Goal: Ask a question

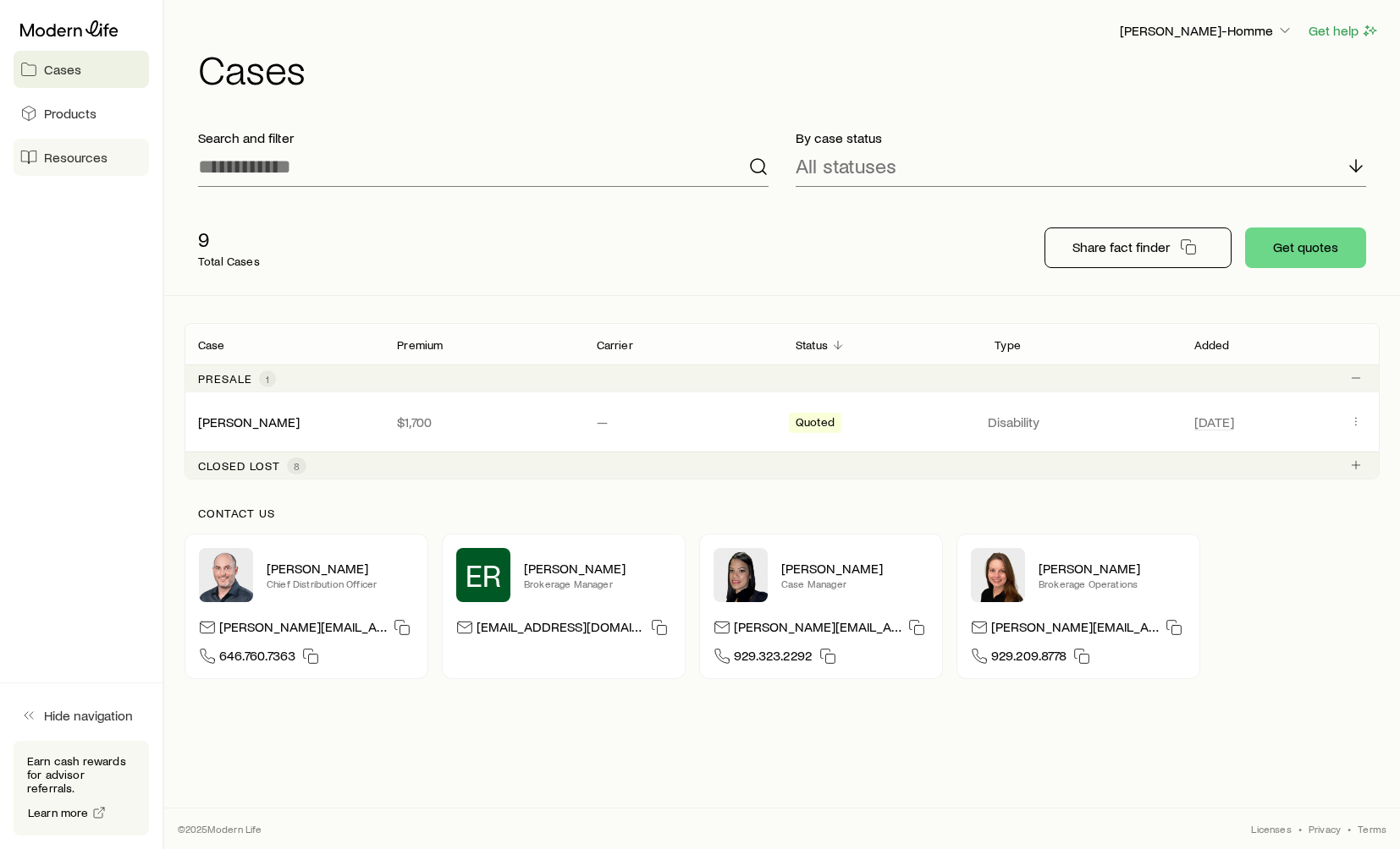
click at [84, 158] on span "Resources" at bounding box center [76, 157] width 64 height 16
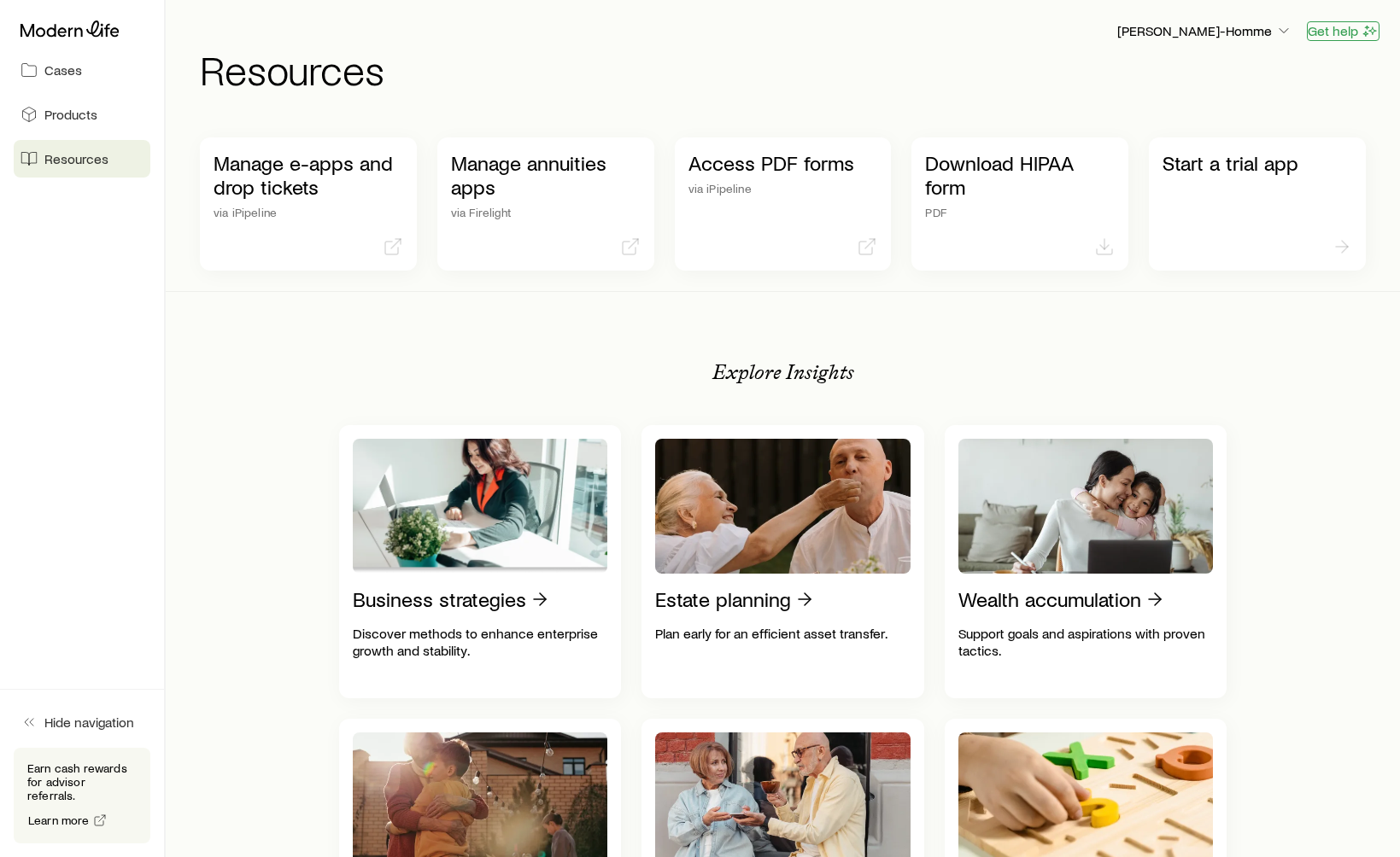
click at [1315, 36] on button "Get help" at bounding box center [1343, 31] width 72 height 20
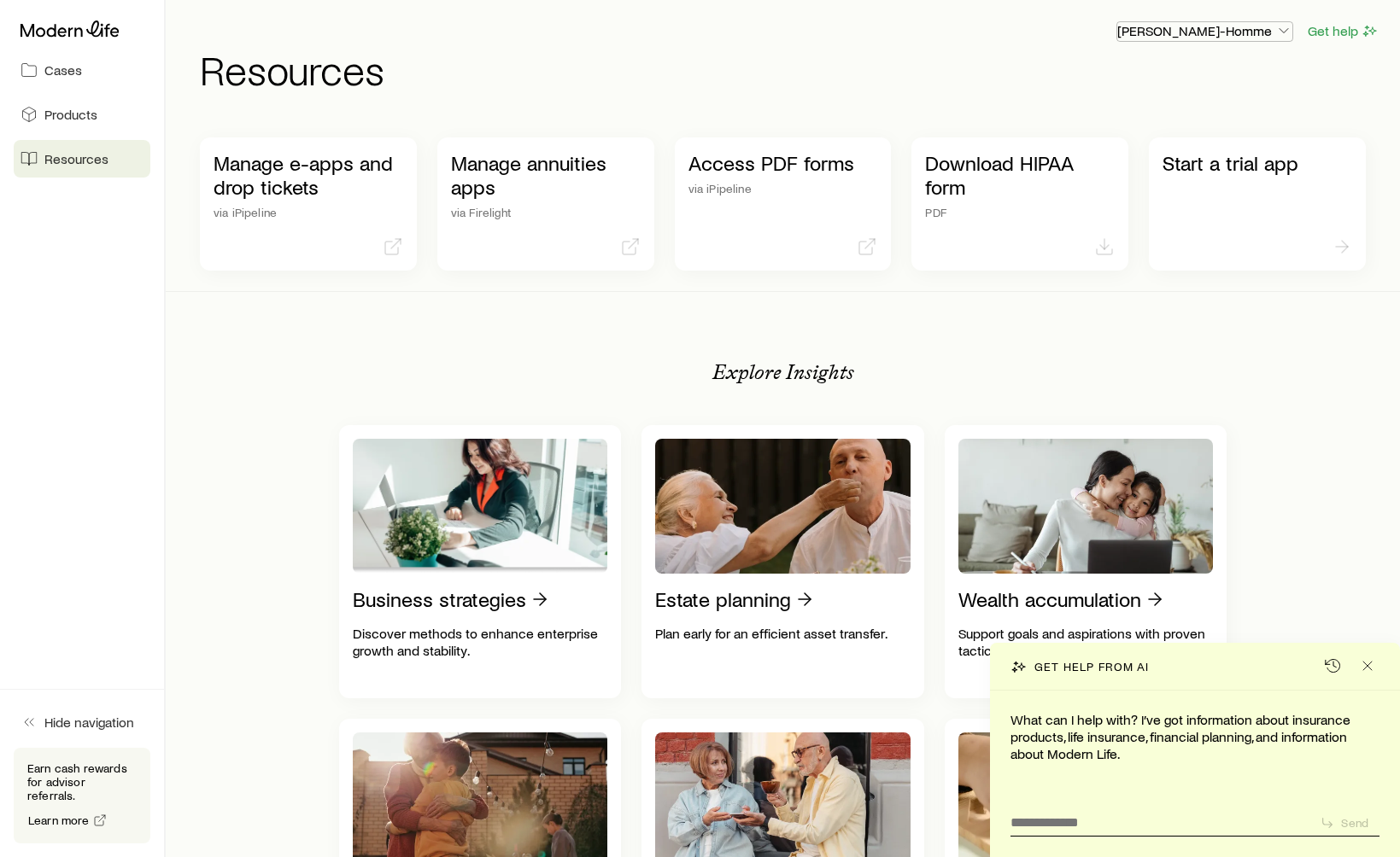
click at [1283, 30] on icon "button" at bounding box center [1284, 30] width 17 height 17
click at [1190, 117] on span "Commission schedule" at bounding box center [1193, 114] width 132 height 17
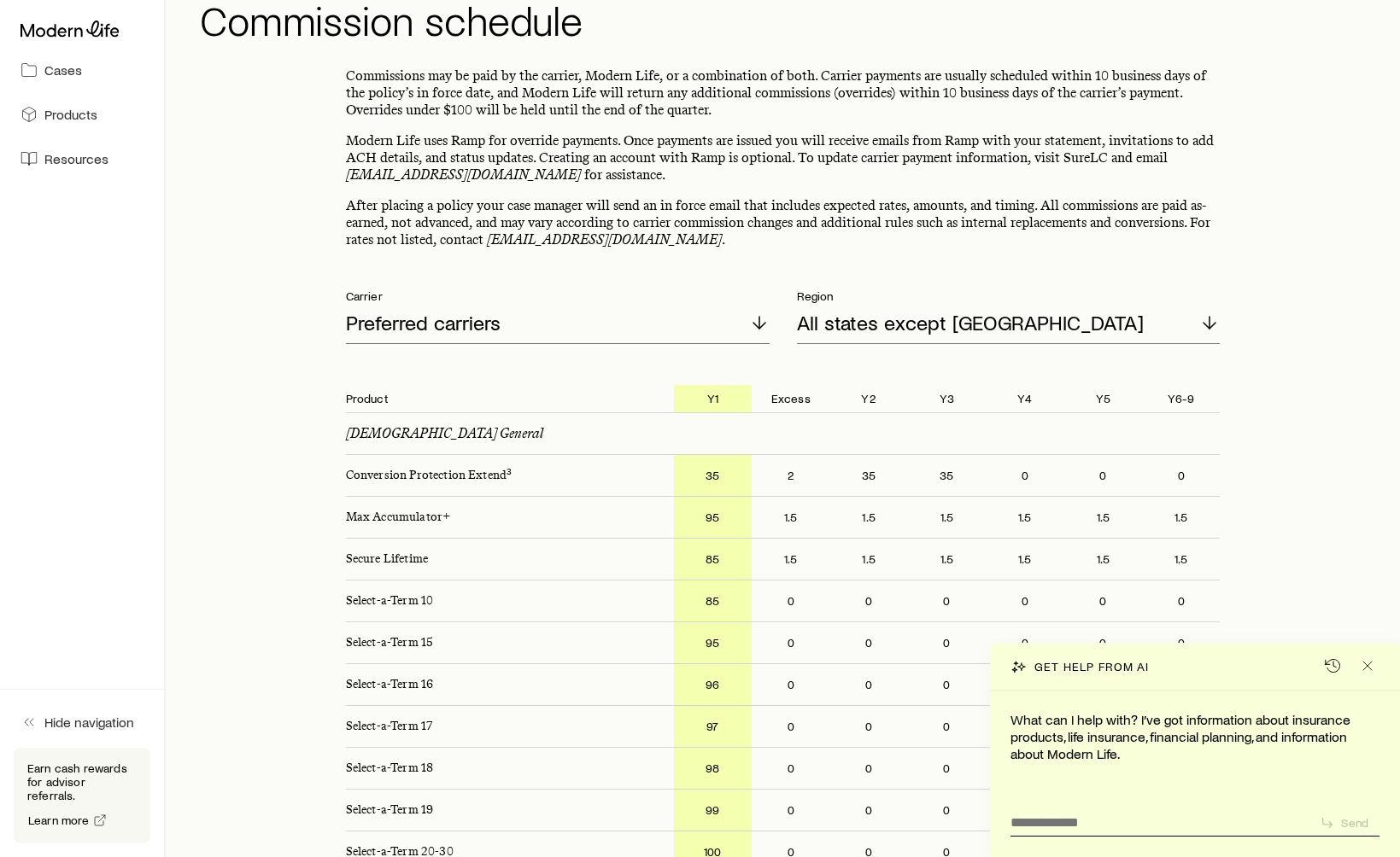
scroll to position [53, 0]
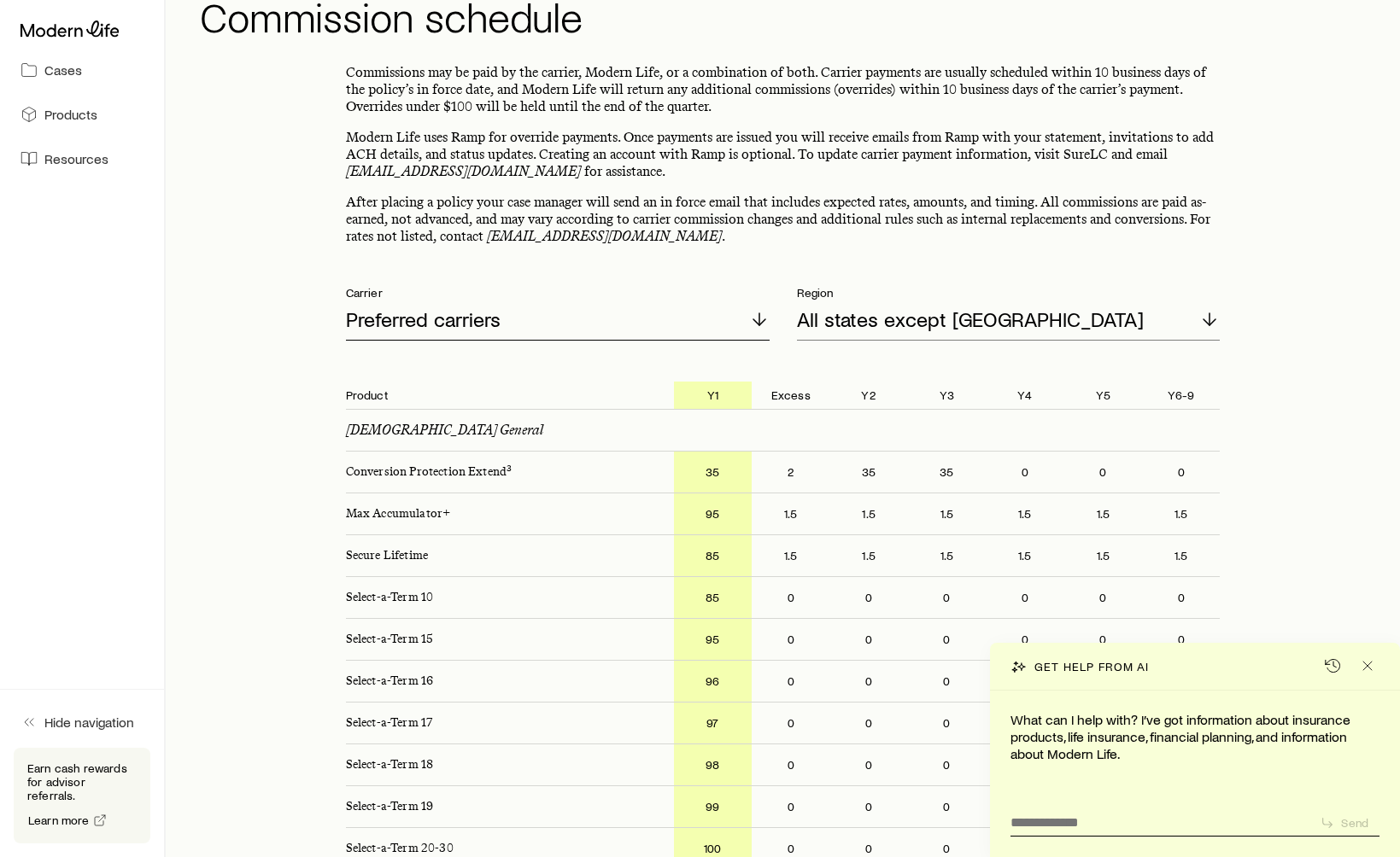
click at [672, 328] on div "Preferred carriers" at bounding box center [557, 321] width 423 height 41
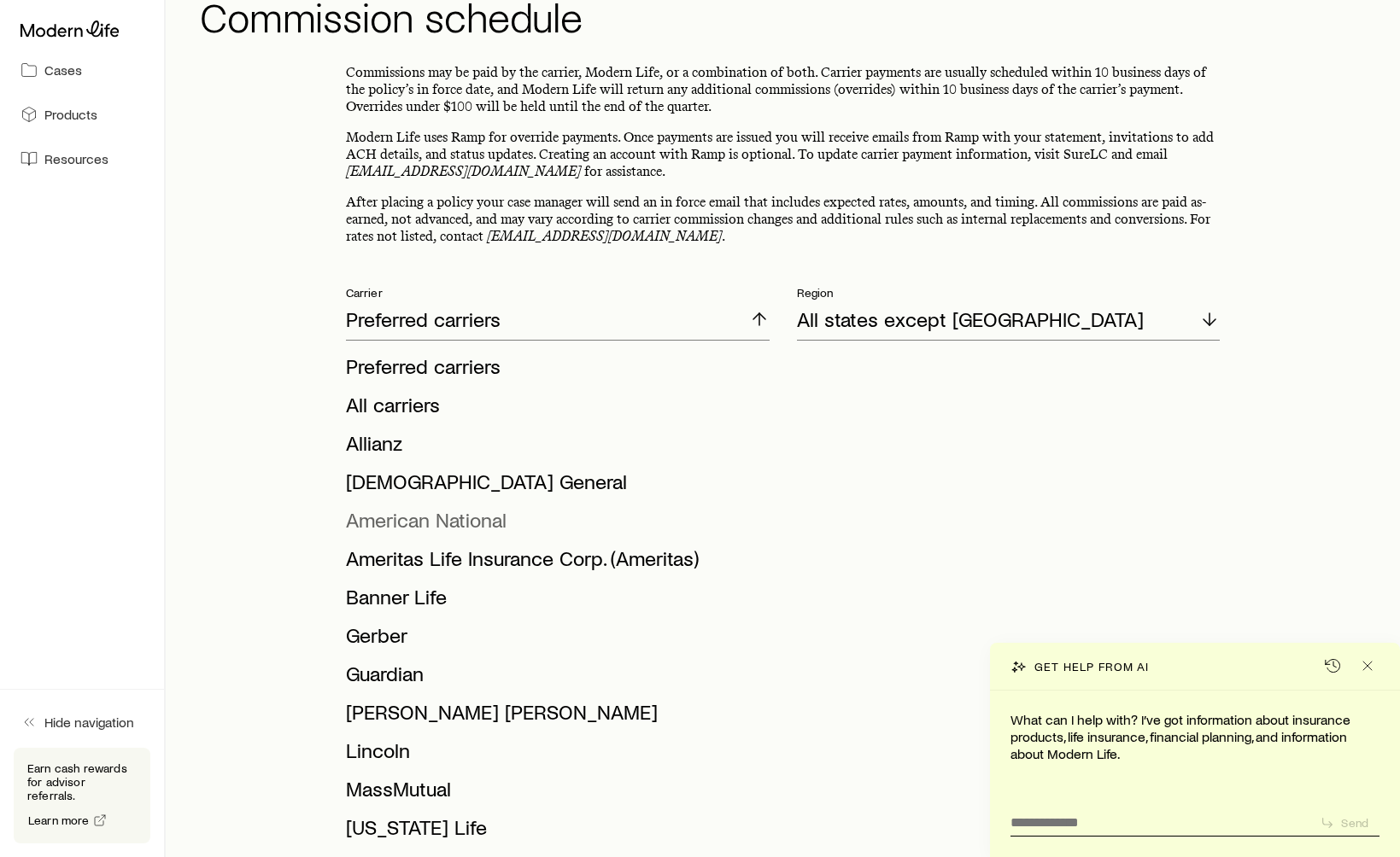
click at [470, 519] on span "American National" at bounding box center [426, 519] width 160 height 24
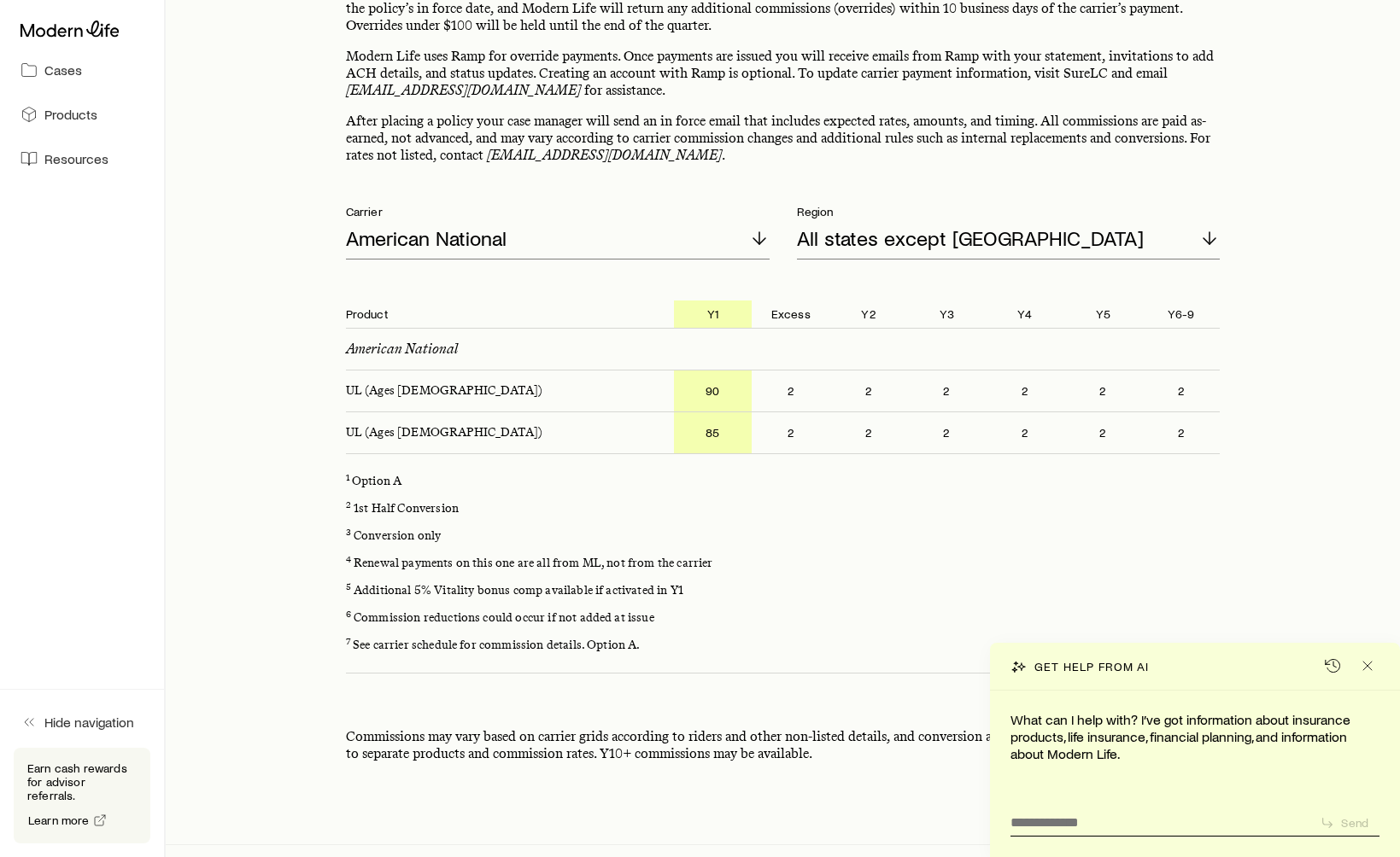
scroll to position [163, 0]
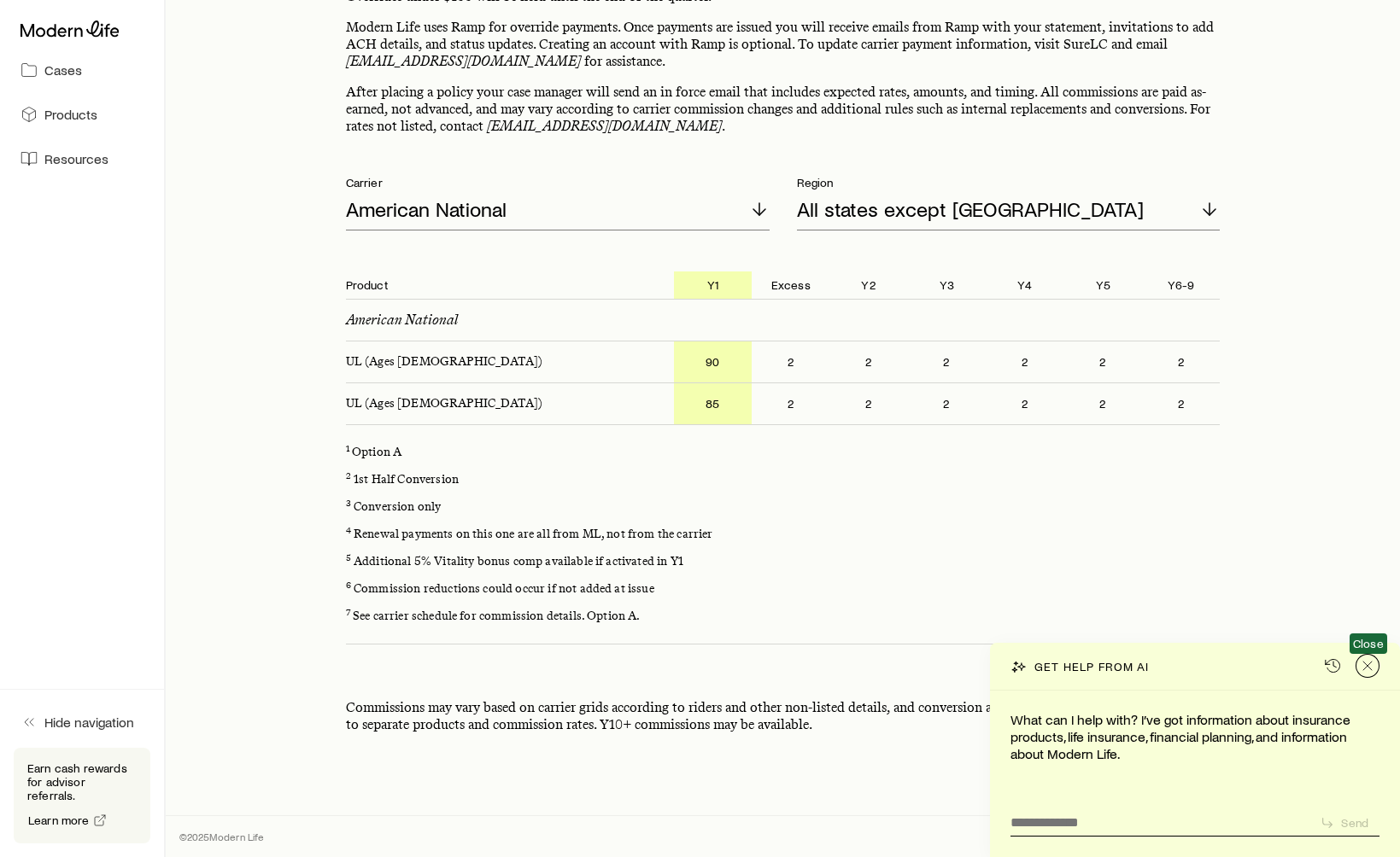
click at [1370, 663] on line "Close" at bounding box center [1368, 665] width 9 height 9
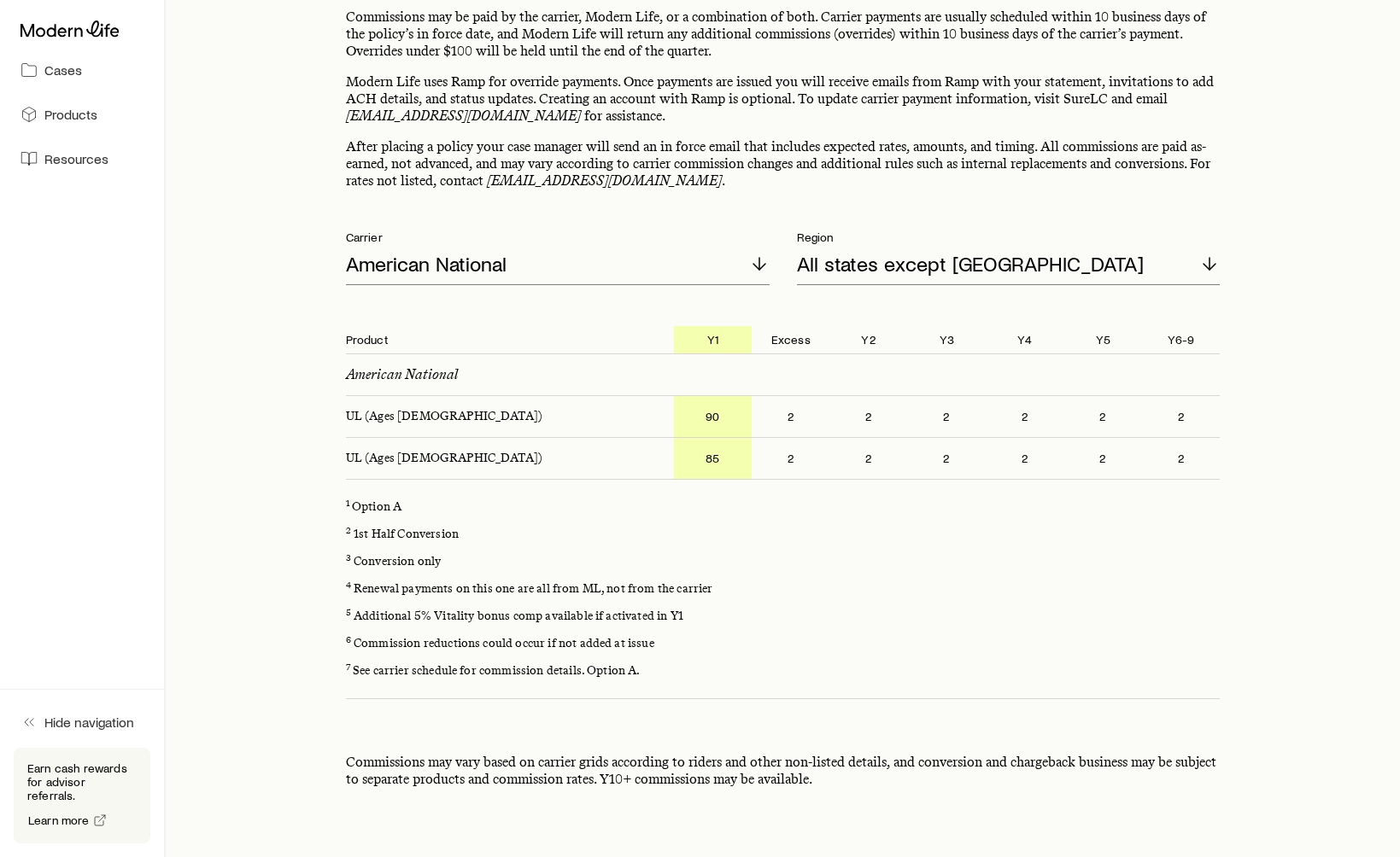
scroll to position [0, 0]
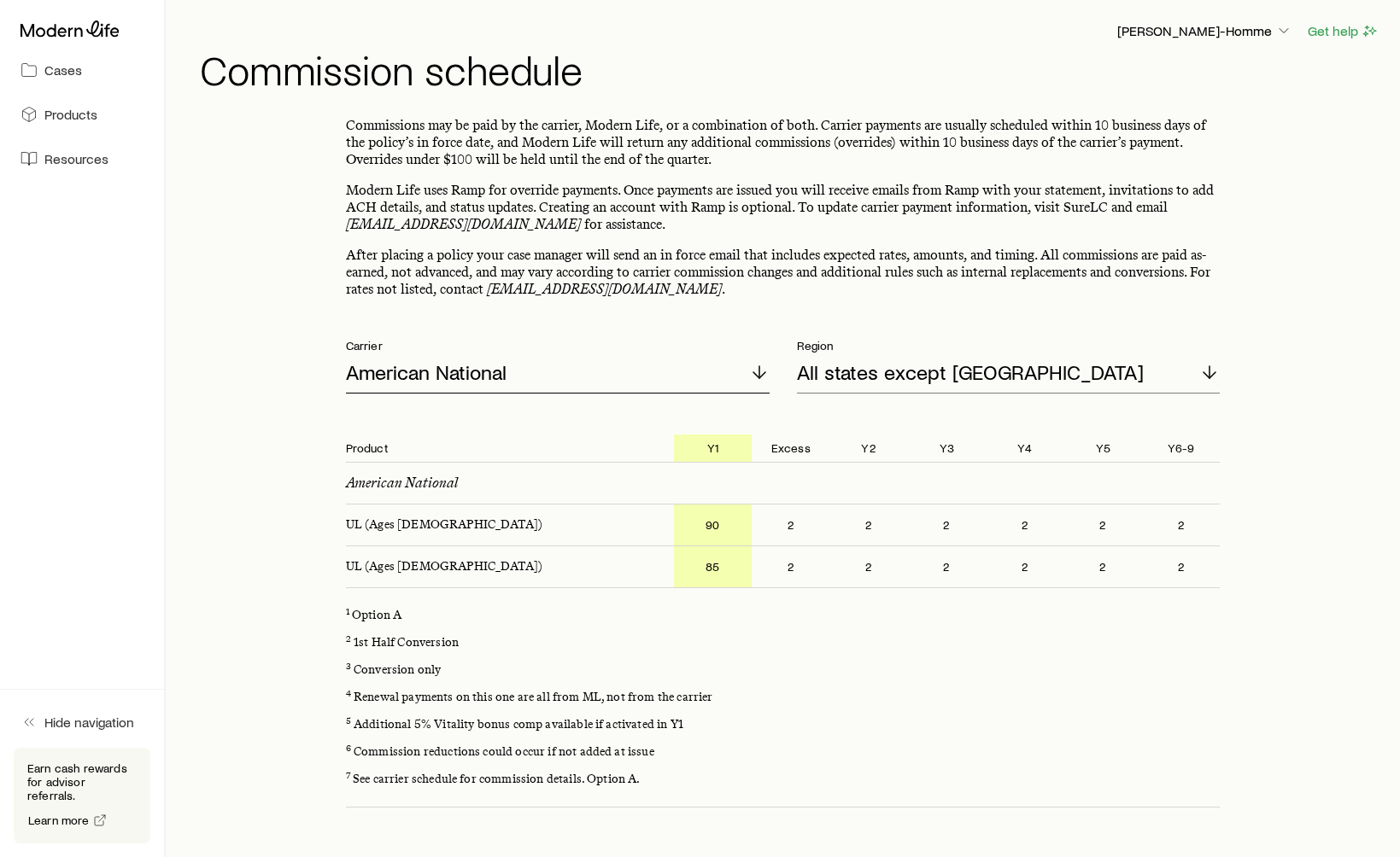
click at [675, 385] on div "American National" at bounding box center [557, 373] width 423 height 41
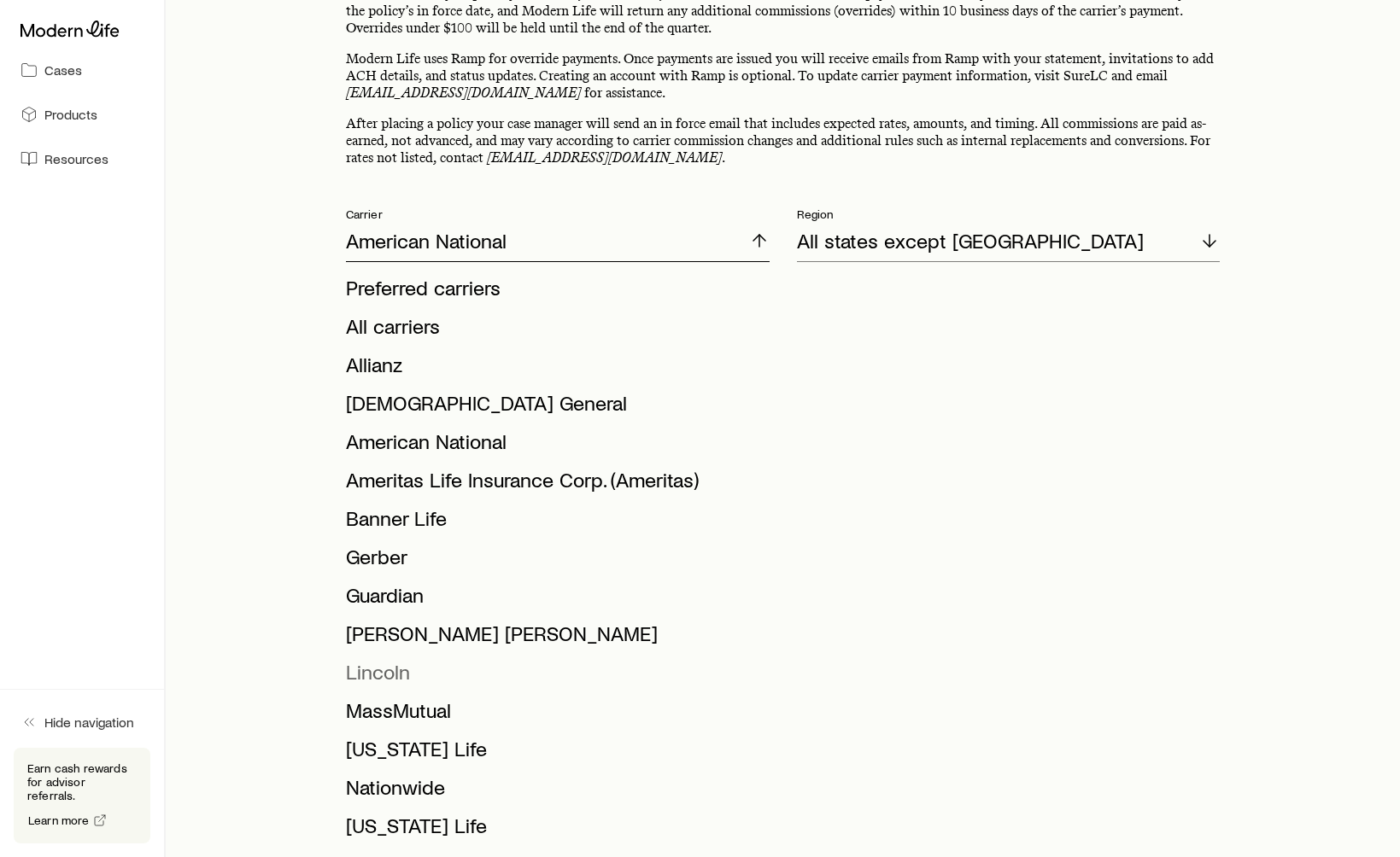
scroll to position [283, 0]
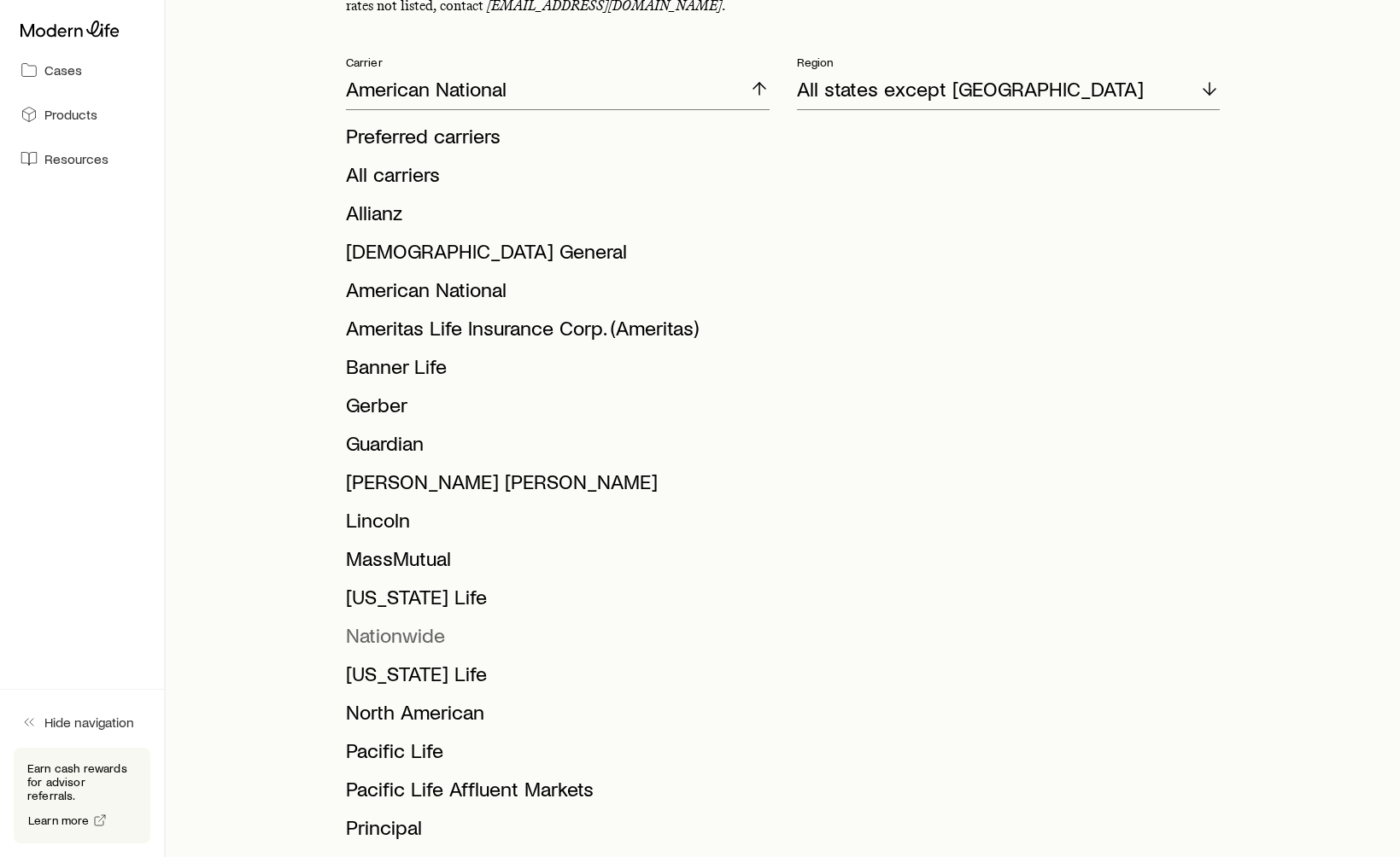
click at [410, 637] on span "Nationwide" at bounding box center [395, 634] width 99 height 24
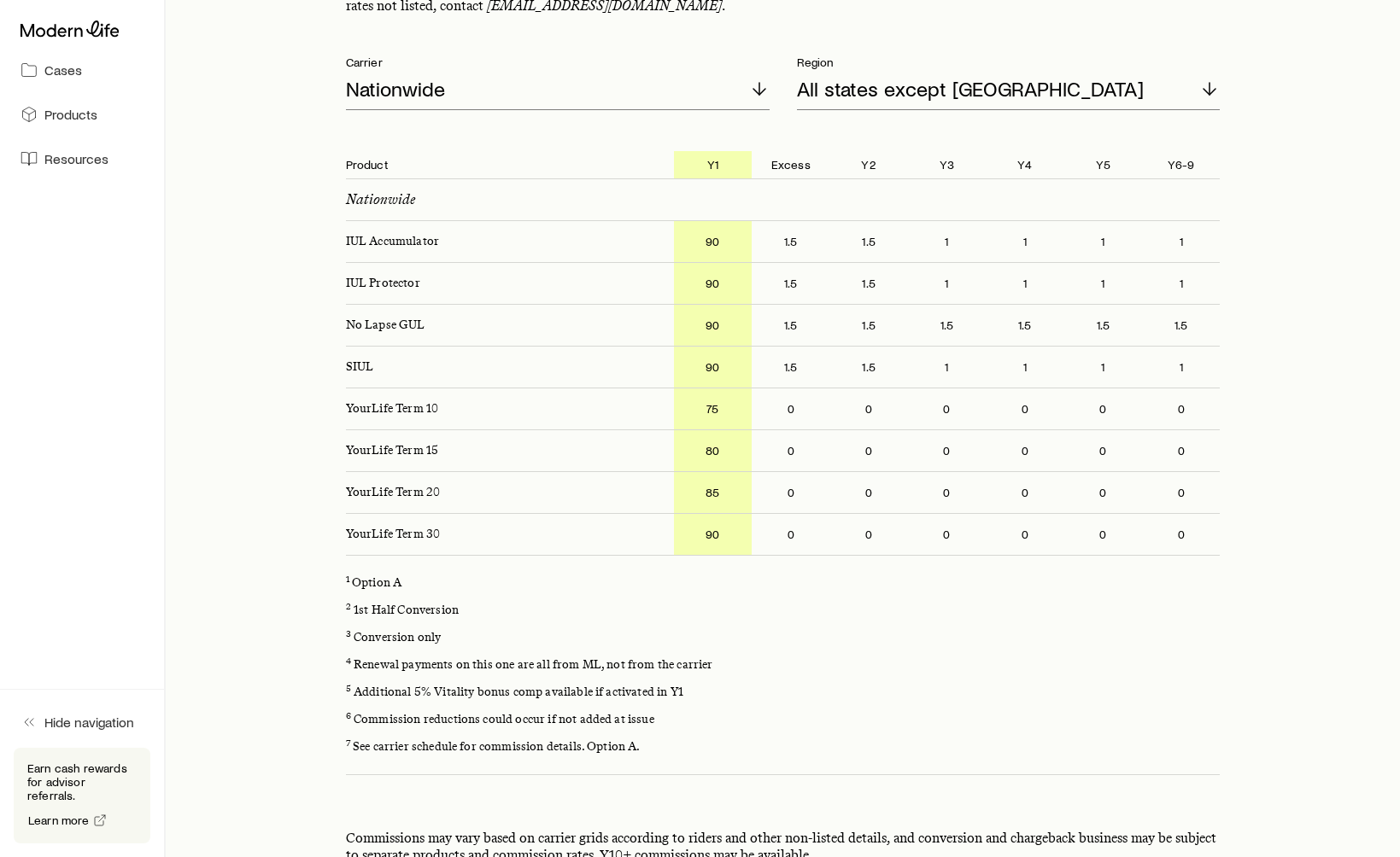
click at [704, 494] on p "85" at bounding box center [714, 493] width 78 height 41
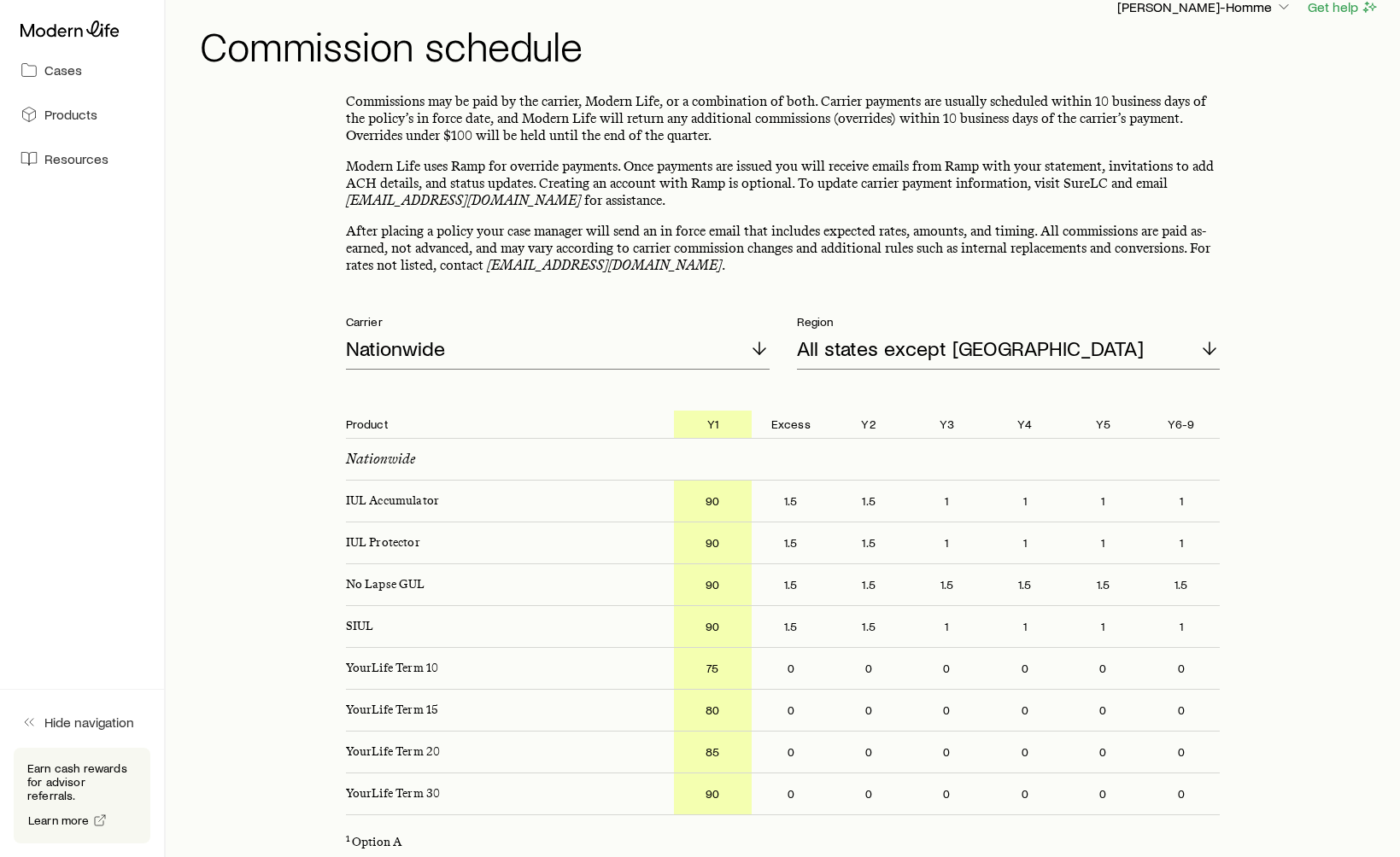
scroll to position [0, 0]
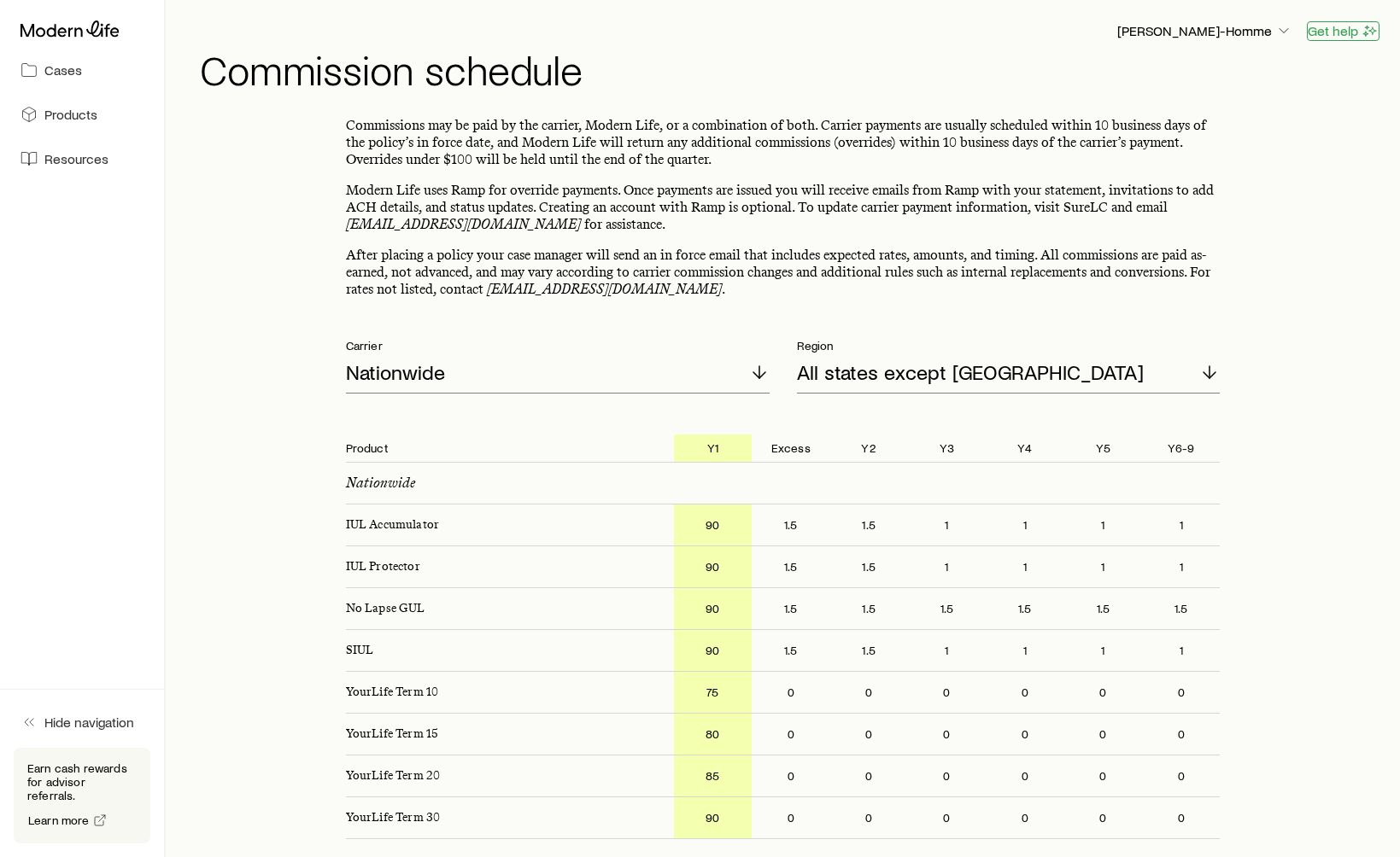
click at [1336, 34] on button "Get help" at bounding box center [1343, 31] width 72 height 20
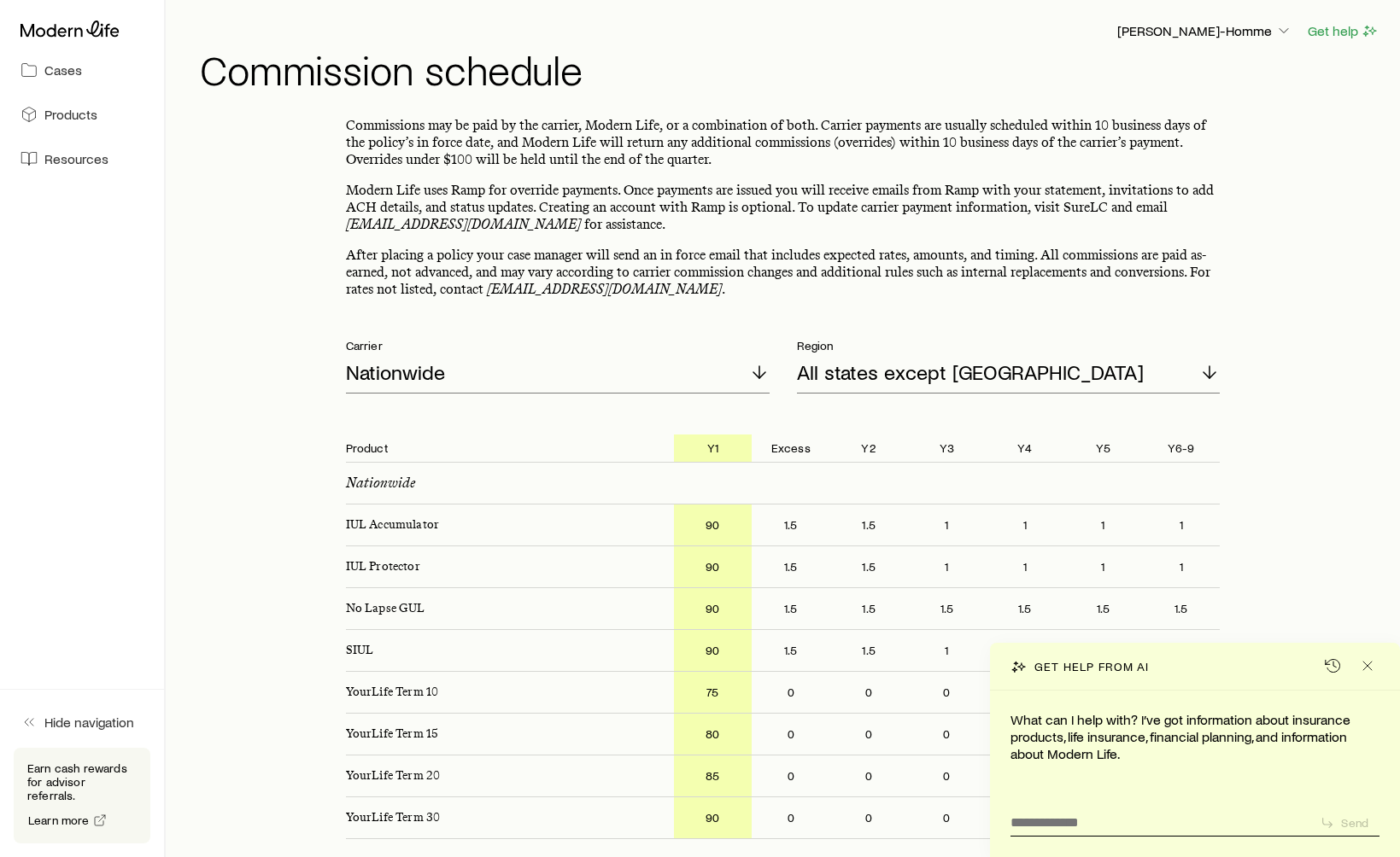
click at [1224, 19] on div "[PERSON_NAME]-Homme Get help Commission schedule" at bounding box center [783, 55] width 1194 height 110
click at [1227, 25] on p "[PERSON_NAME]-Homme" at bounding box center [1204, 30] width 175 height 17
click at [1178, 104] on link "Commission schedule" at bounding box center [1192, 114] width 192 height 30
click at [38, 120] on link "Products" at bounding box center [82, 114] width 137 height 37
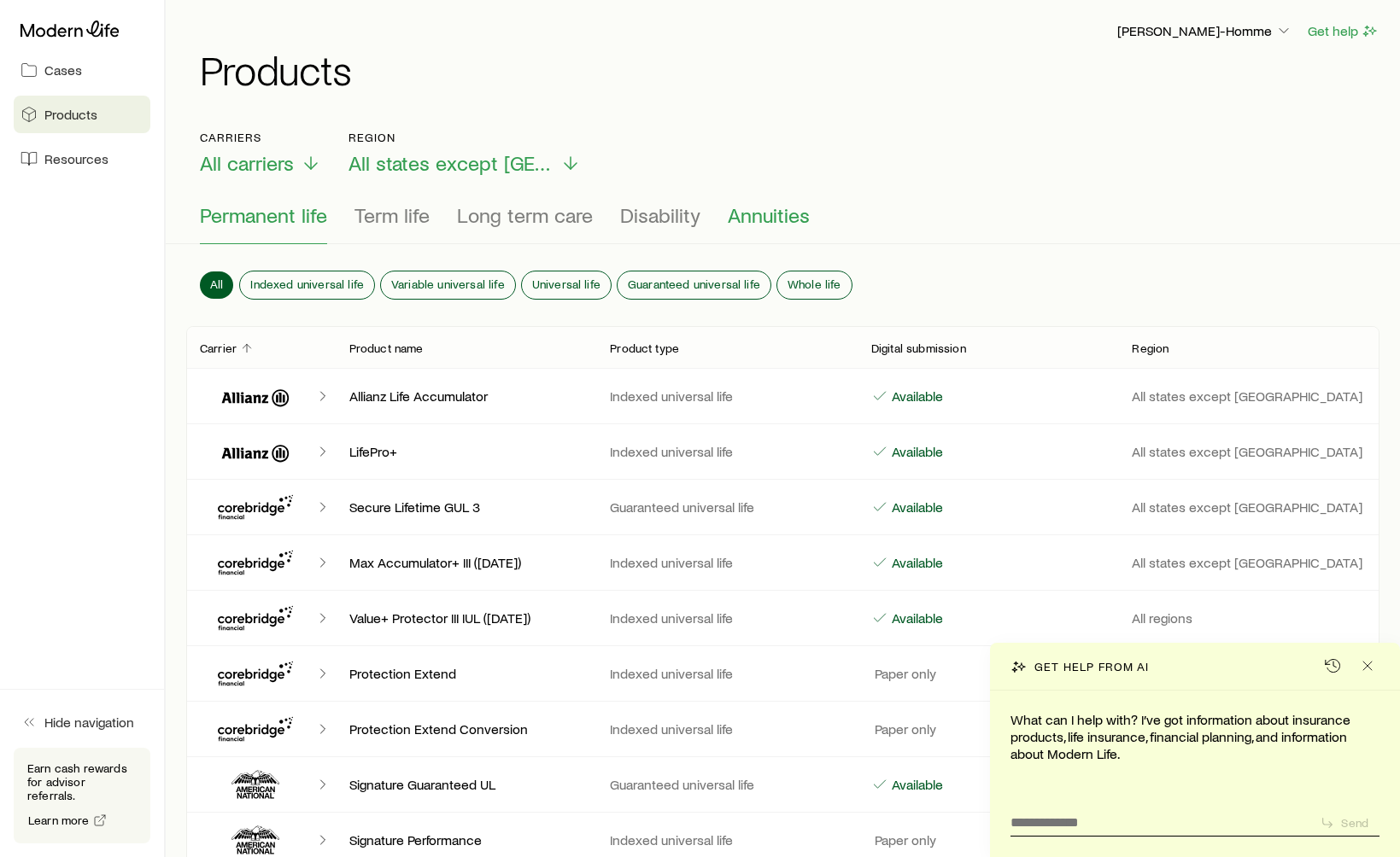
click at [769, 213] on span "Annuities" at bounding box center [769, 215] width 82 height 23
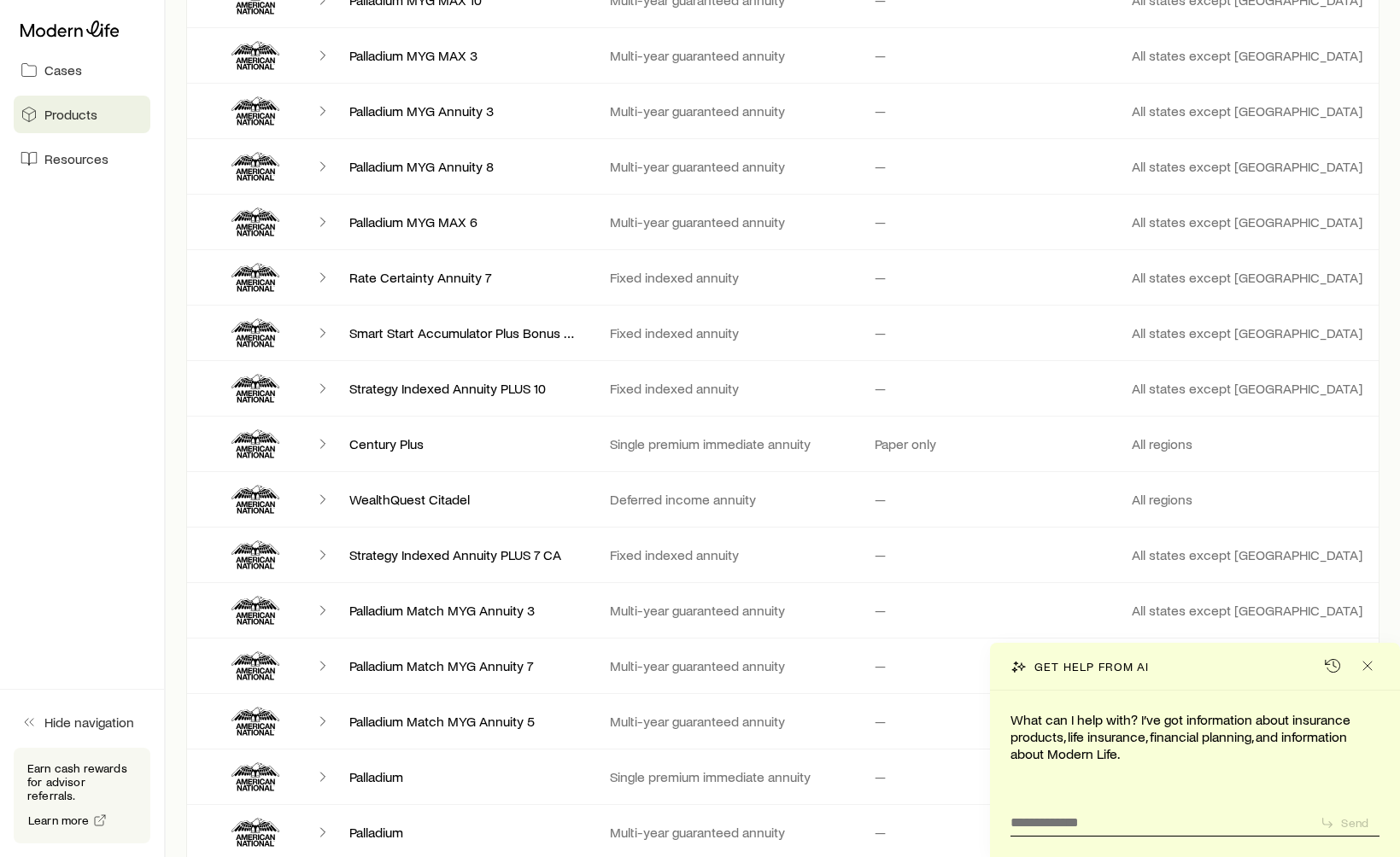
scroll to position [5701, 0]
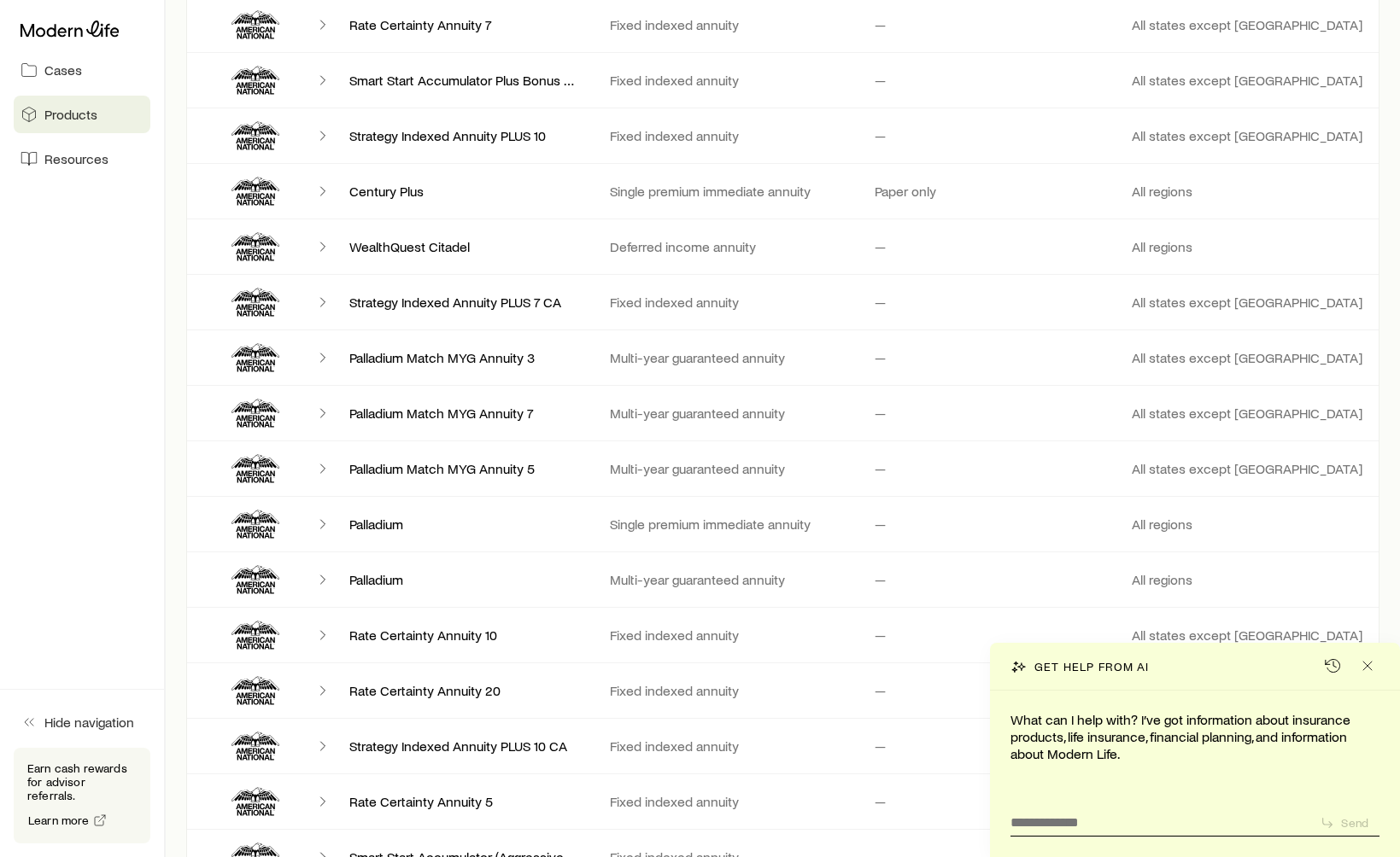
click at [355, 605] on div "Palladium Multi-year guaranteed annuity — All regions" at bounding box center [783, 579] width 1194 height 55
click at [360, 590] on div "Palladium Multi-year guaranteed annuity — All regions" at bounding box center [783, 579] width 1194 height 55
click at [360, 586] on p "Palladium" at bounding box center [465, 579] width 234 height 17
click at [323, 579] on icon "Client cases" at bounding box center [323, 579] width 17 height 17
click at [322, 579] on icon "Client cases" at bounding box center [323, 579] width 17 height 17
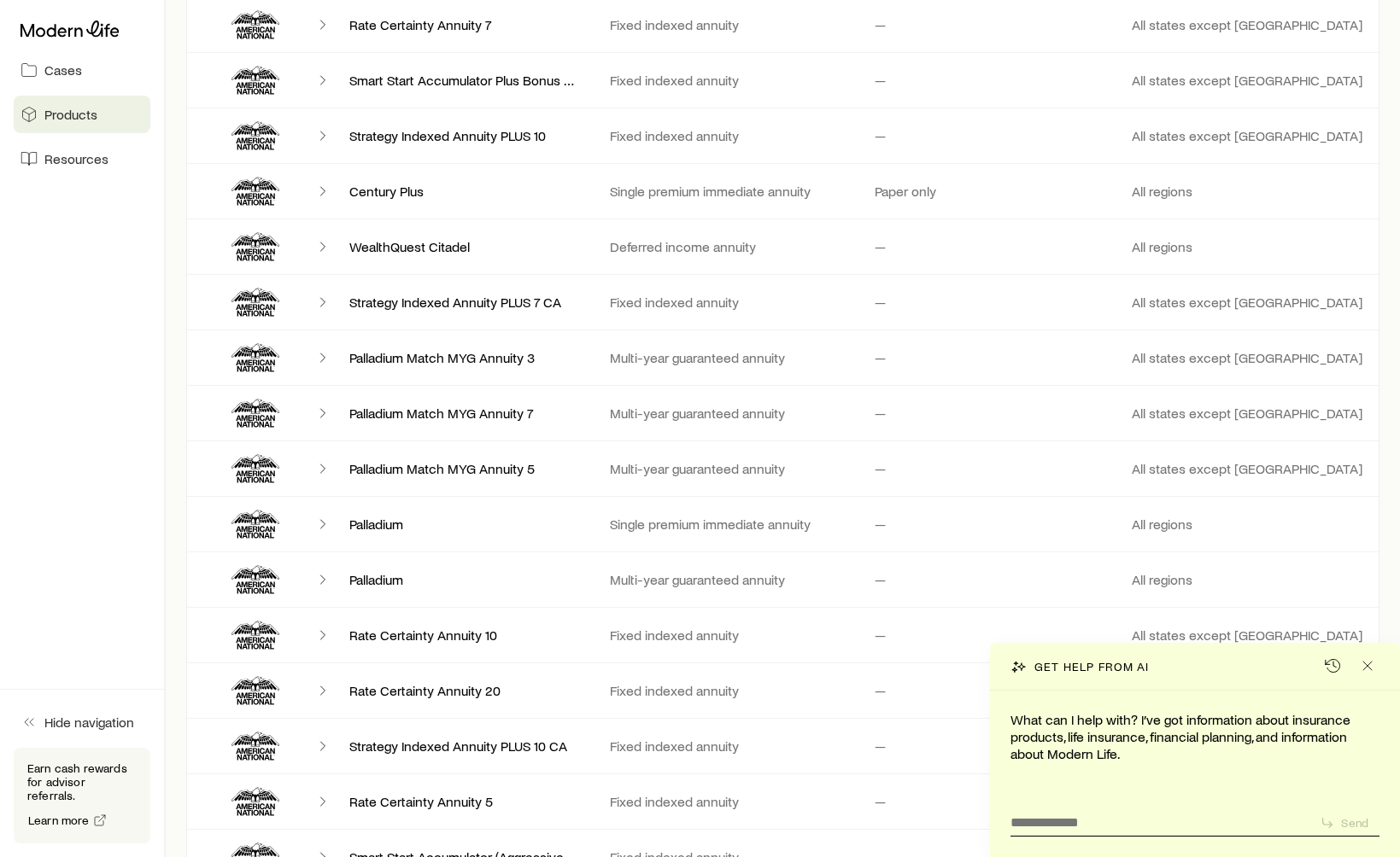
click at [242, 574] on icon "Client cases" at bounding box center [255, 573] width 47 height 15
drag, startPoint x: 1071, startPoint y: 563, endPoint x: 965, endPoint y: 584, distance: 108.1
click at [1071, 563] on div "Palladium Multi-year guaranteed annuity — All regions" at bounding box center [783, 579] width 1194 height 55
click at [874, 584] on p "—" at bounding box center [878, 579] width 15 height 17
click at [741, 596] on div "Palladium Multi-year guaranteed annuity — All regions" at bounding box center [783, 579] width 1194 height 55
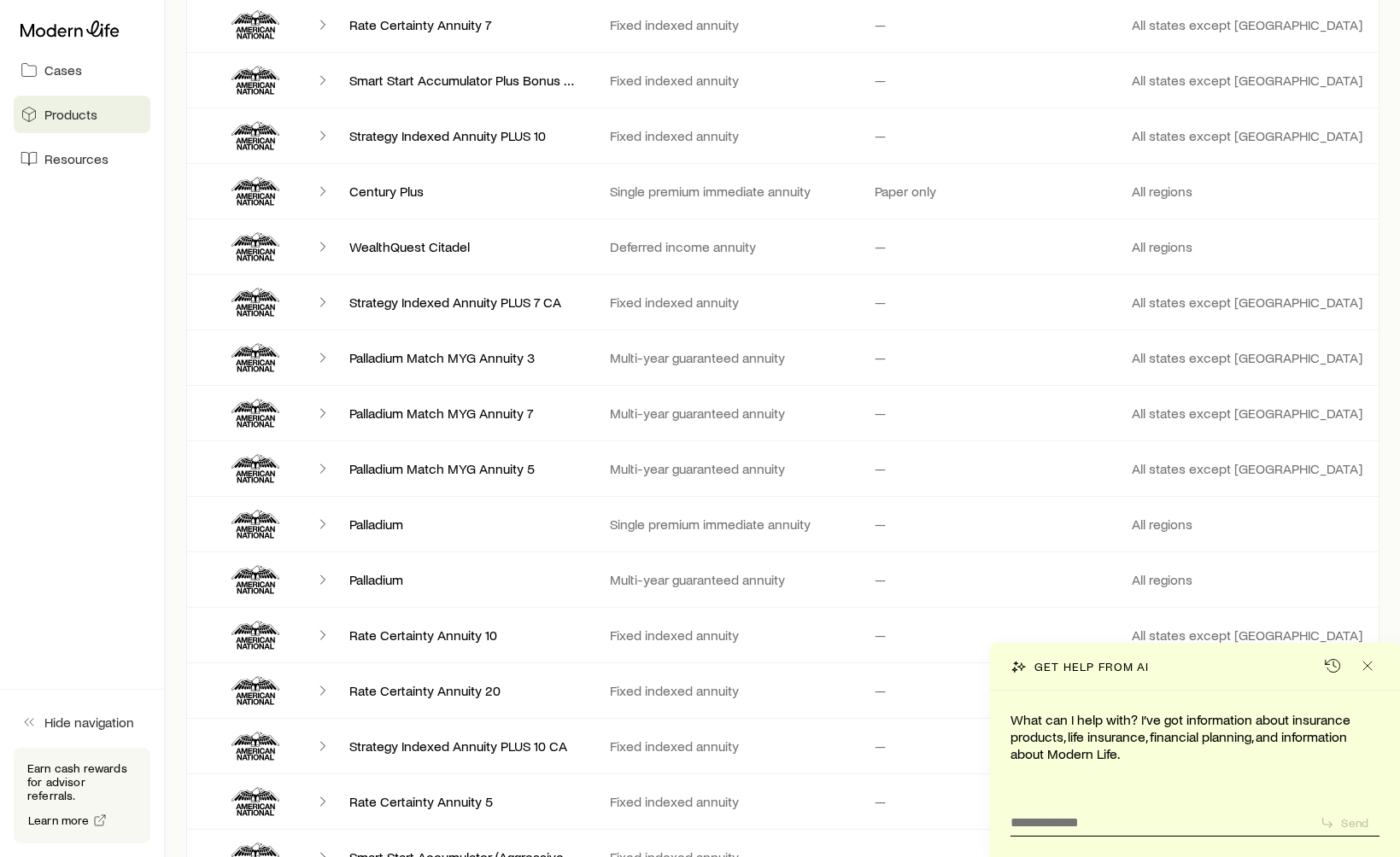
click at [343, 586] on div "Palladium" at bounding box center [465, 579] width 261 height 17
click at [1136, 818] on textarea at bounding box center [1159, 817] width 295 height 26
type textarea "**********"
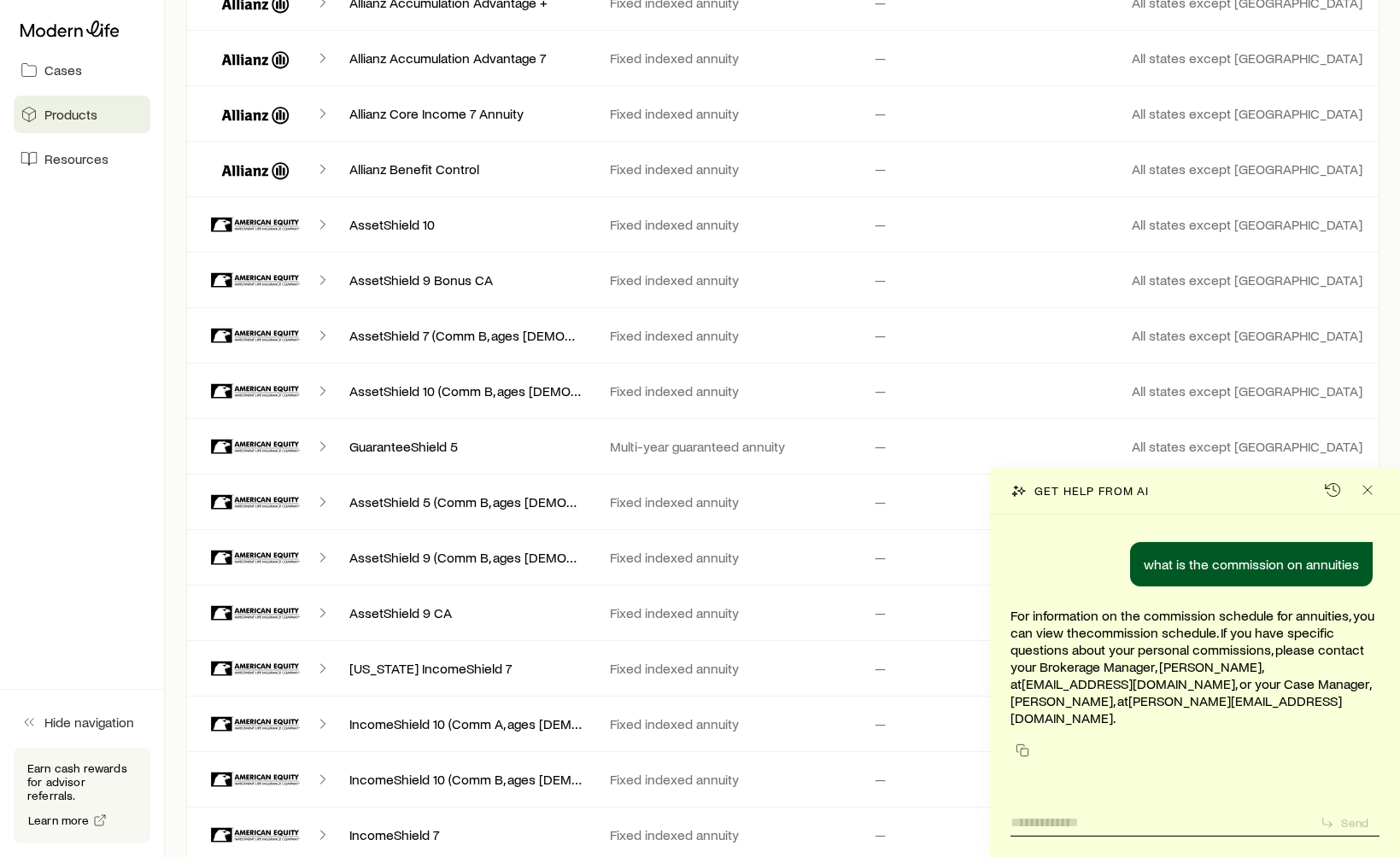
scroll to position [0, 0]
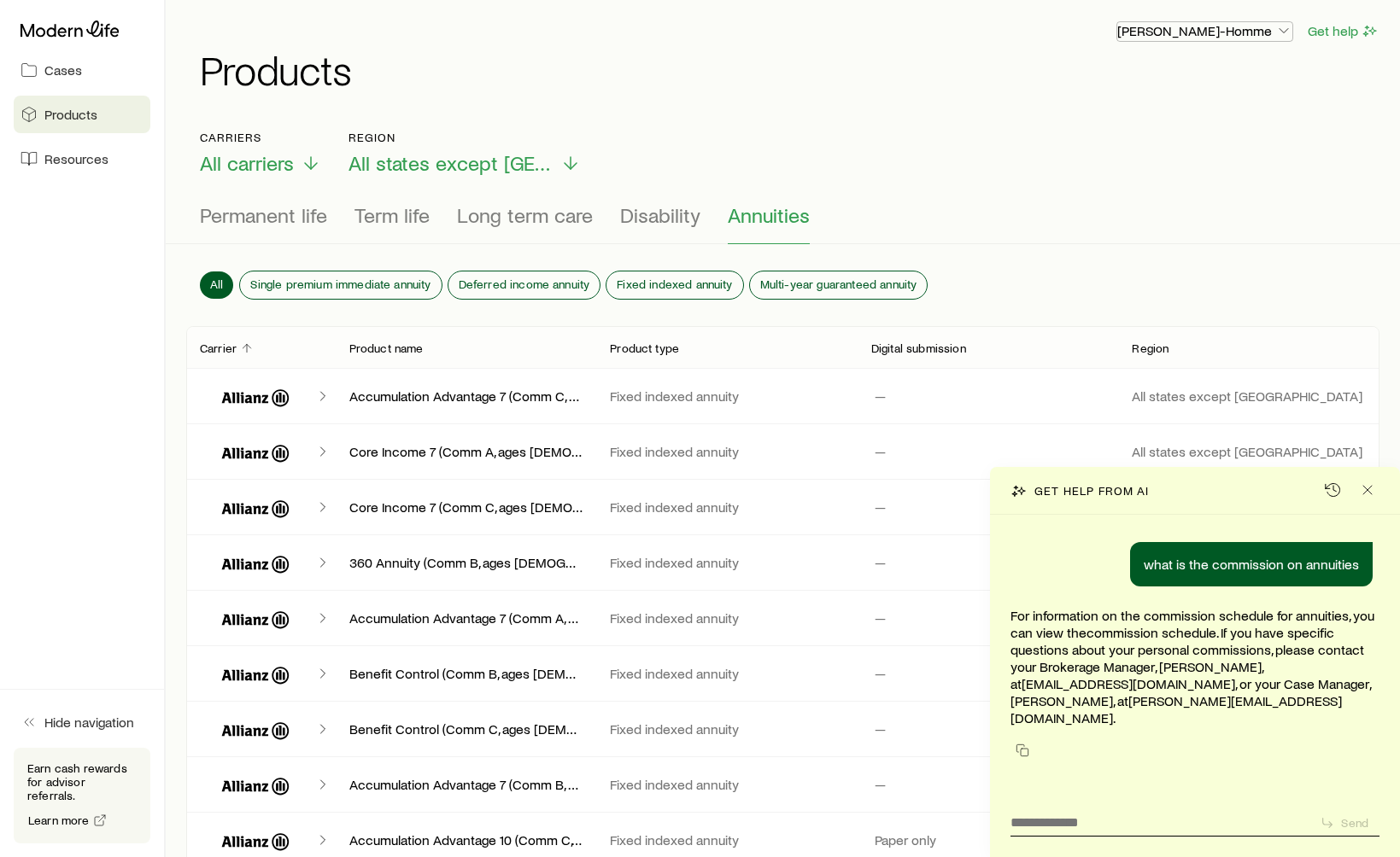
click at [1270, 38] on p "[PERSON_NAME]-Homme" at bounding box center [1204, 30] width 175 height 17
click at [1208, 107] on span "Commission schedule" at bounding box center [1193, 114] width 132 height 17
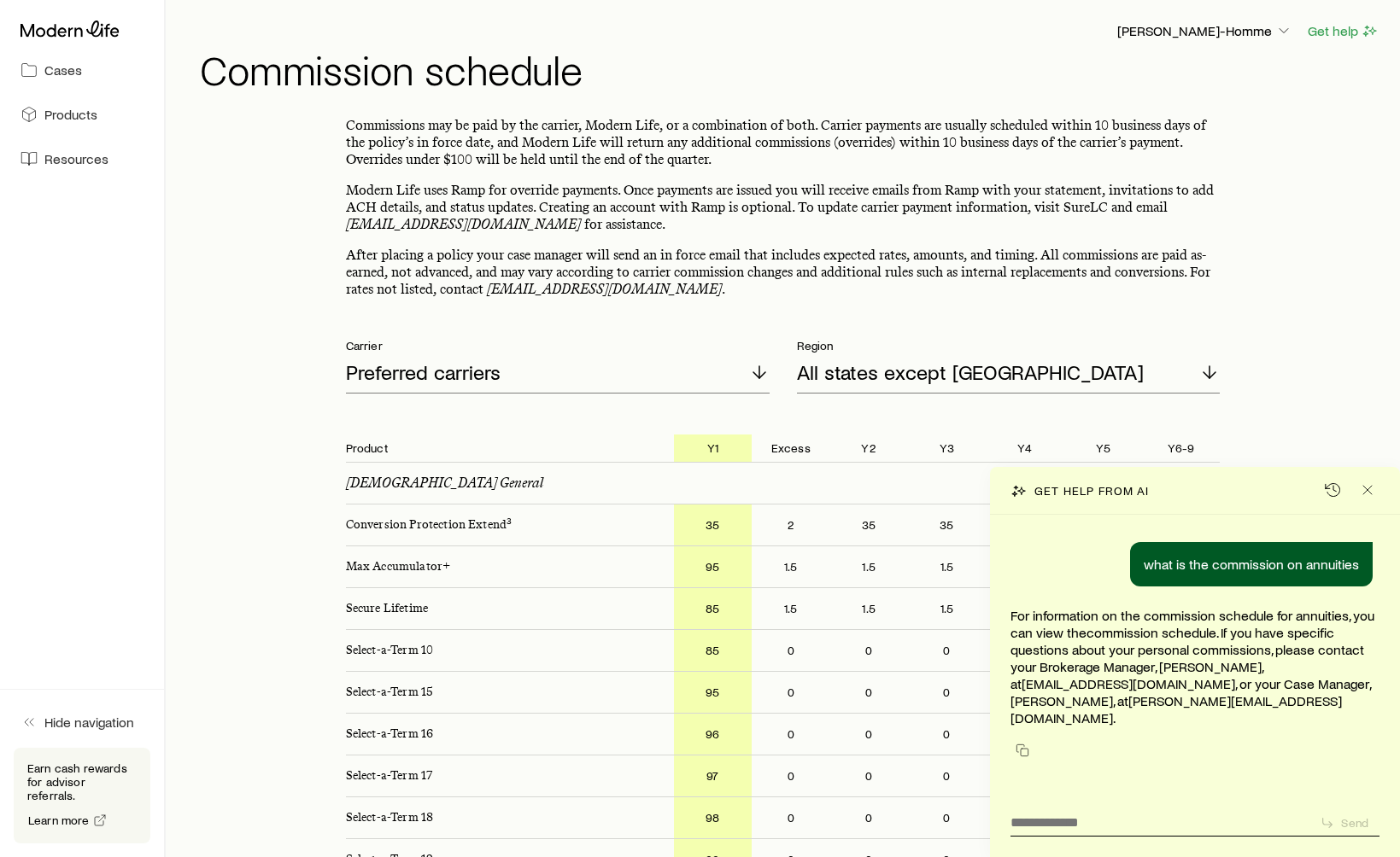
click at [656, 389] on div "Preferred carriers" at bounding box center [557, 373] width 423 height 41
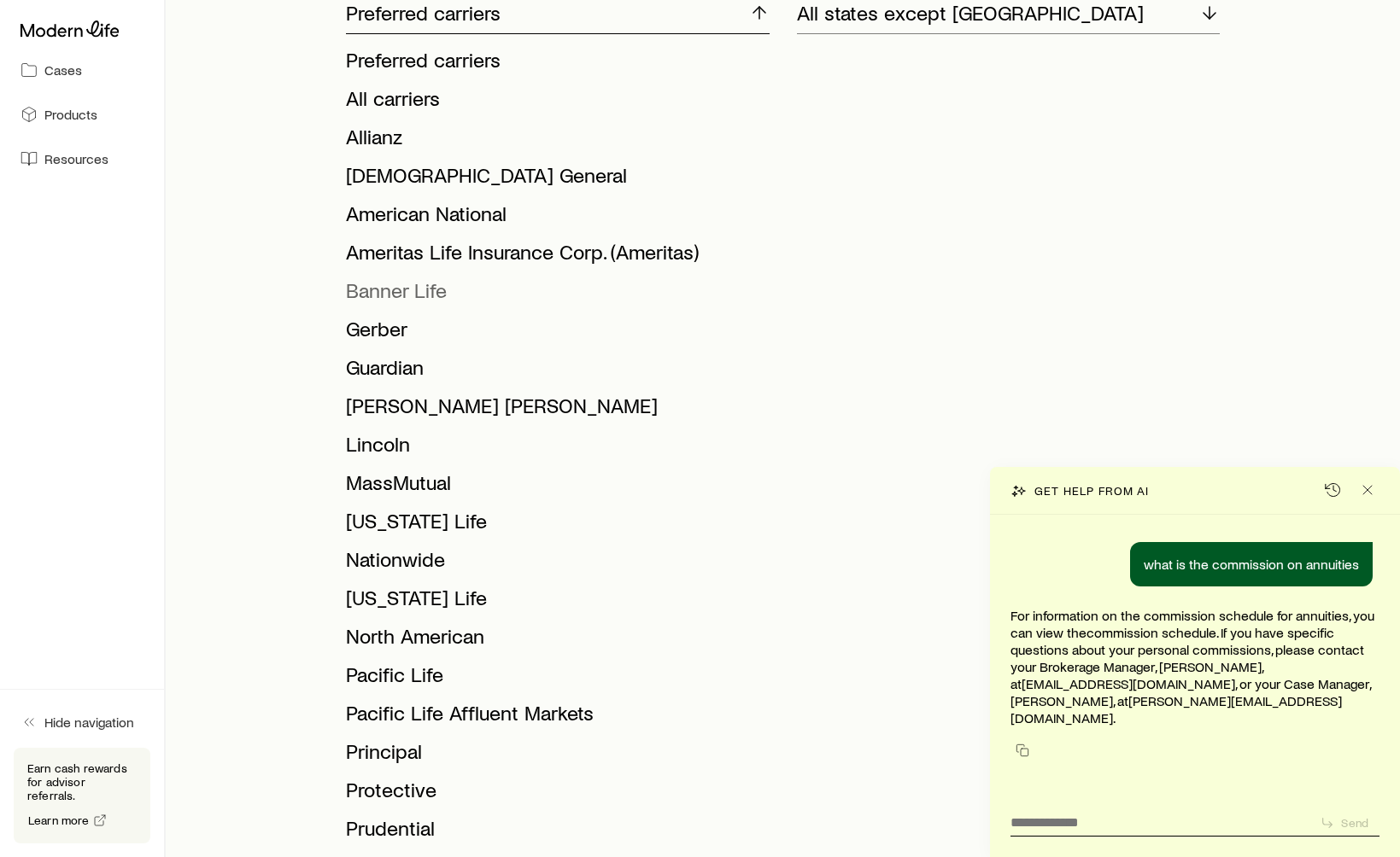
scroll to position [163, 0]
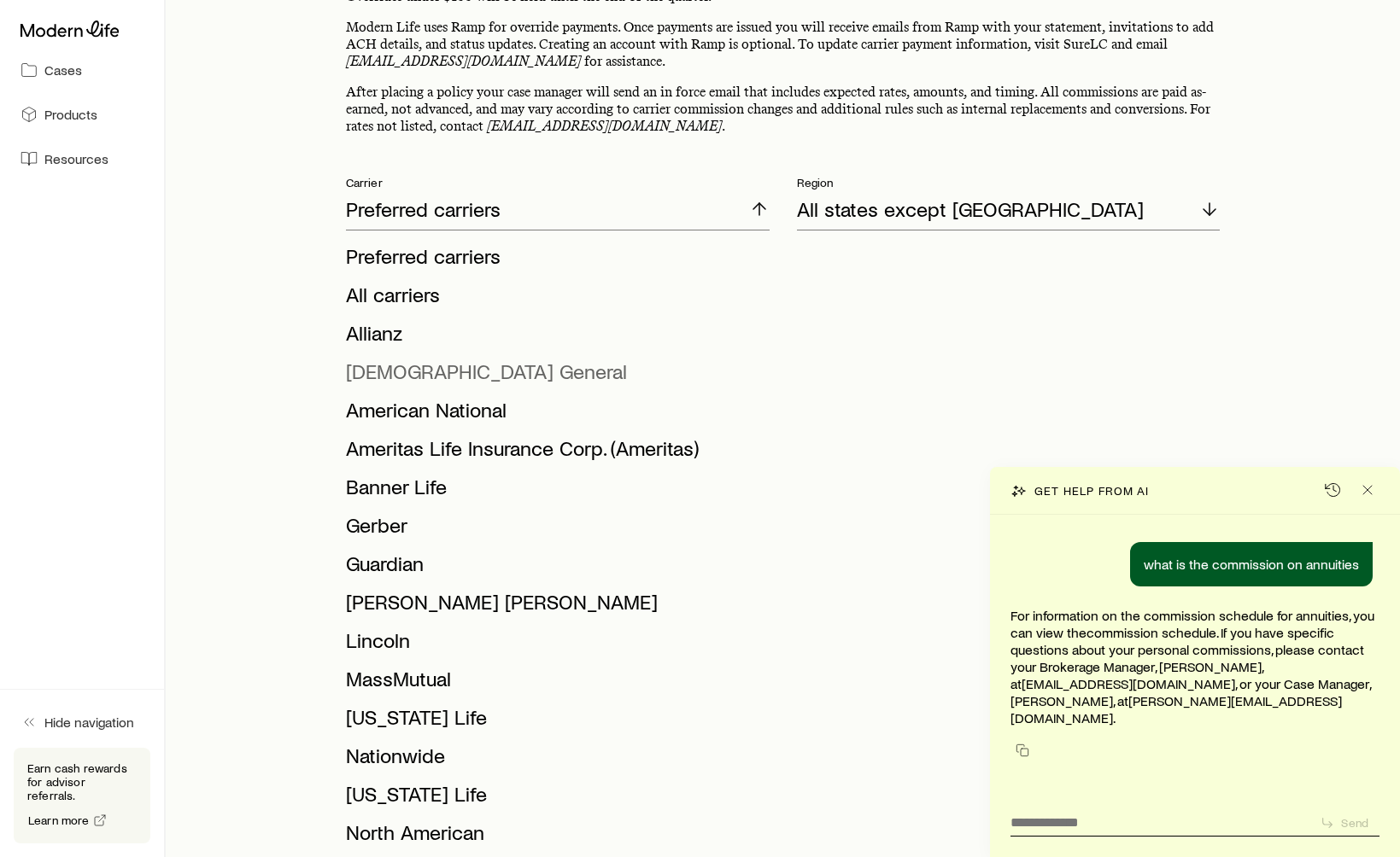
click at [398, 380] on span "[DEMOGRAPHIC_DATA] General" at bounding box center [487, 370] width 282 height 24
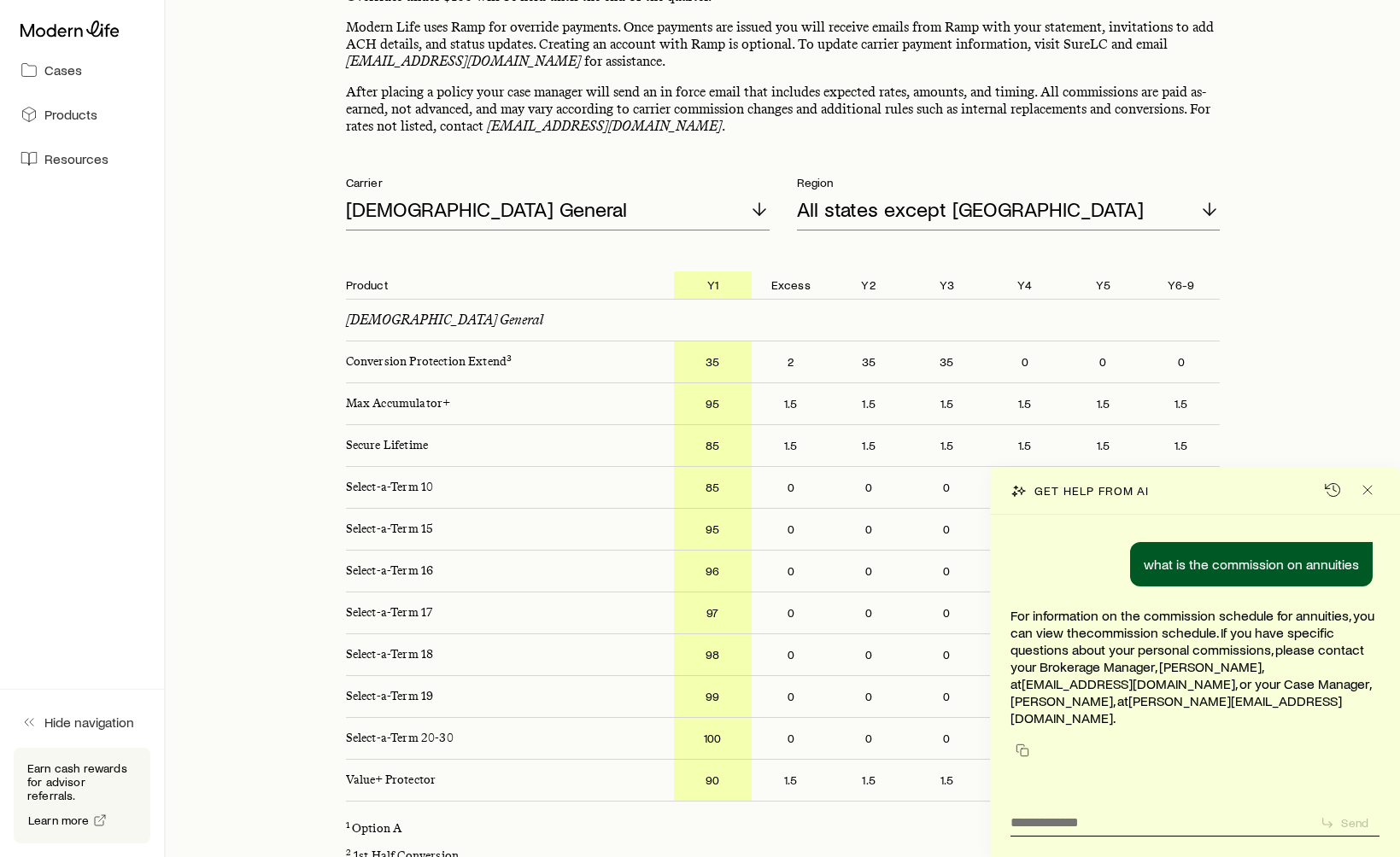
click at [411, 364] on p "Conversion Protection Extend 3" at bounding box center [503, 363] width 342 height 41
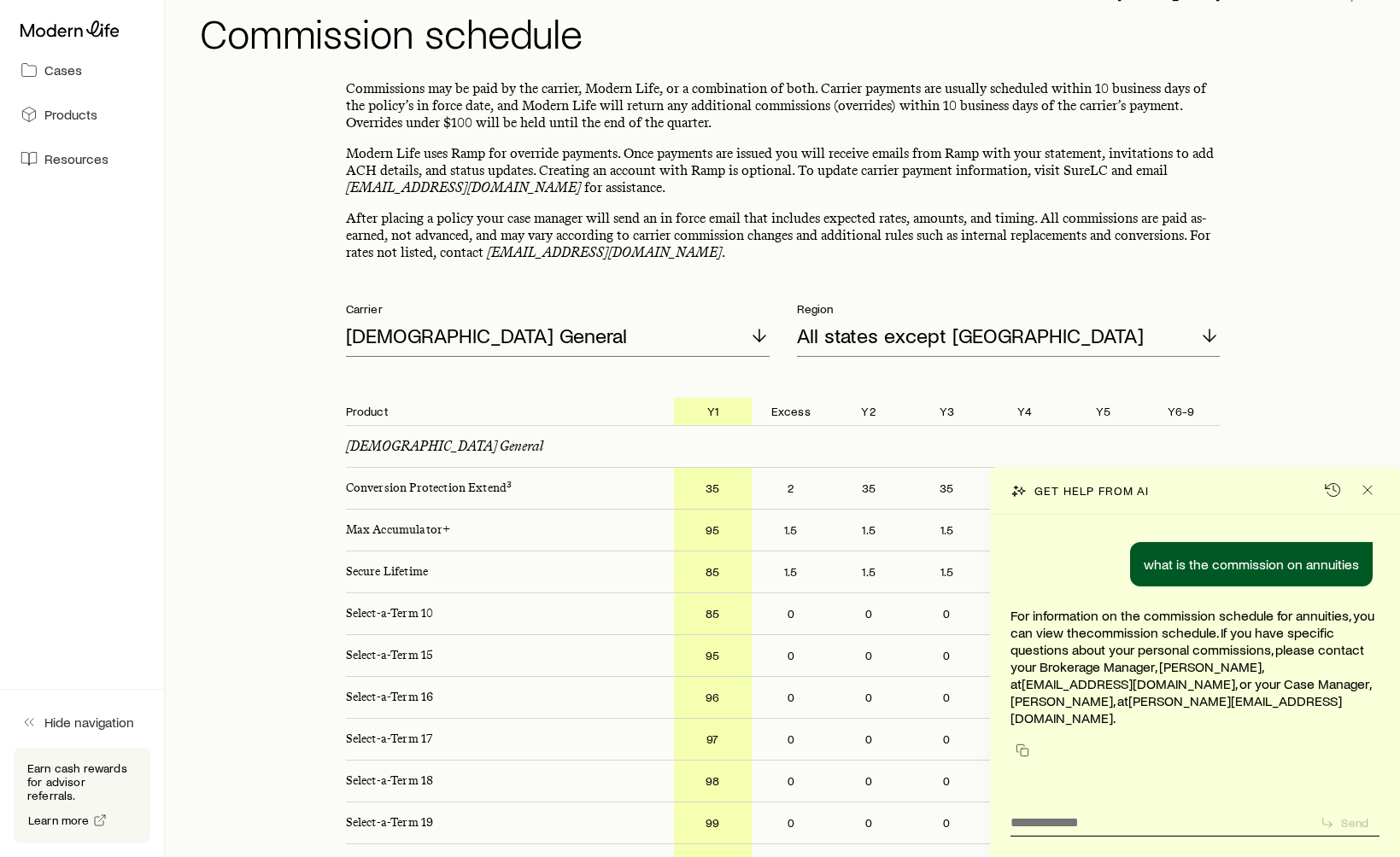
scroll to position [36, 0]
click at [421, 346] on p "[DEMOGRAPHIC_DATA] General" at bounding box center [487, 336] width 282 height 23
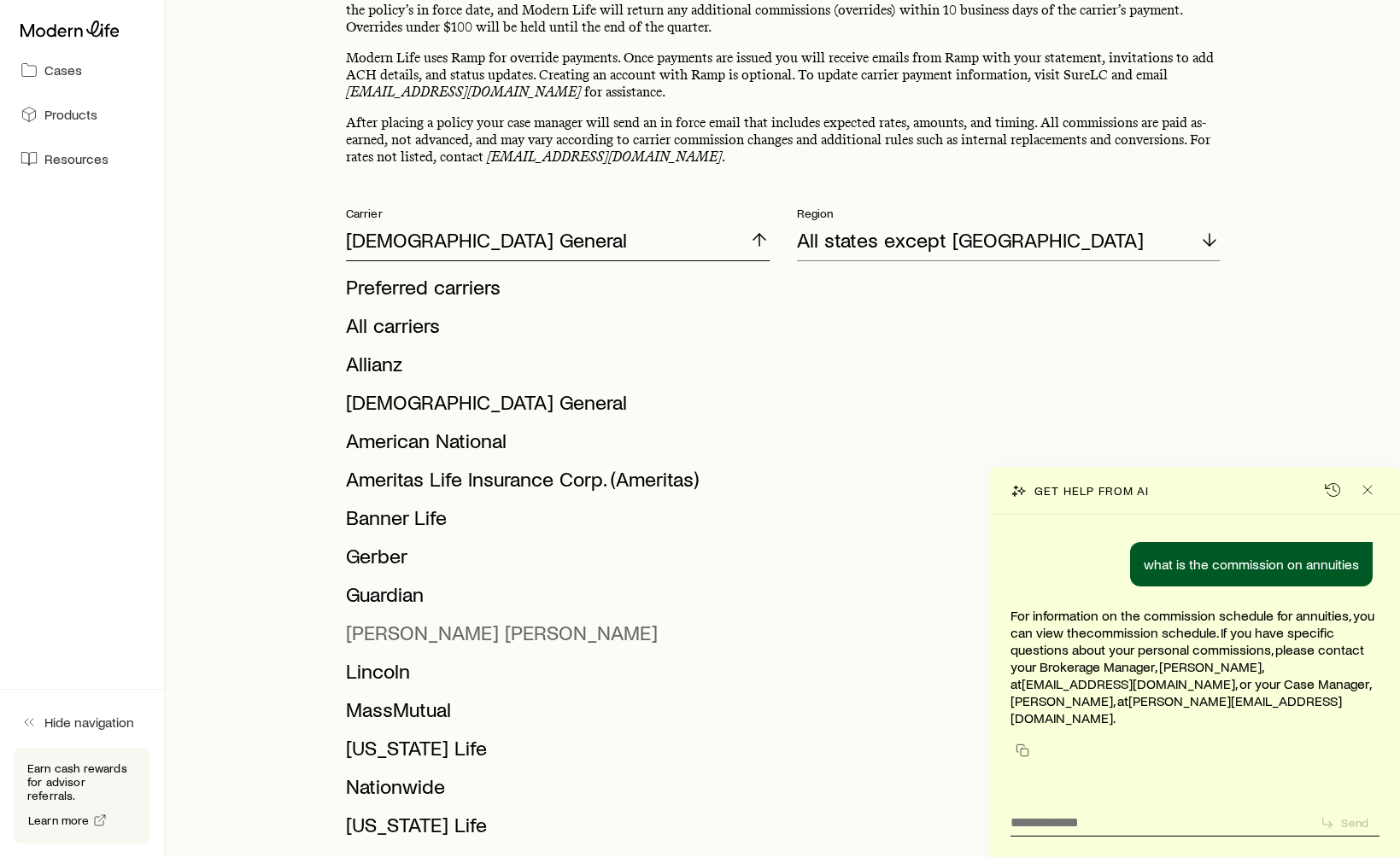
scroll to position [389, 0]
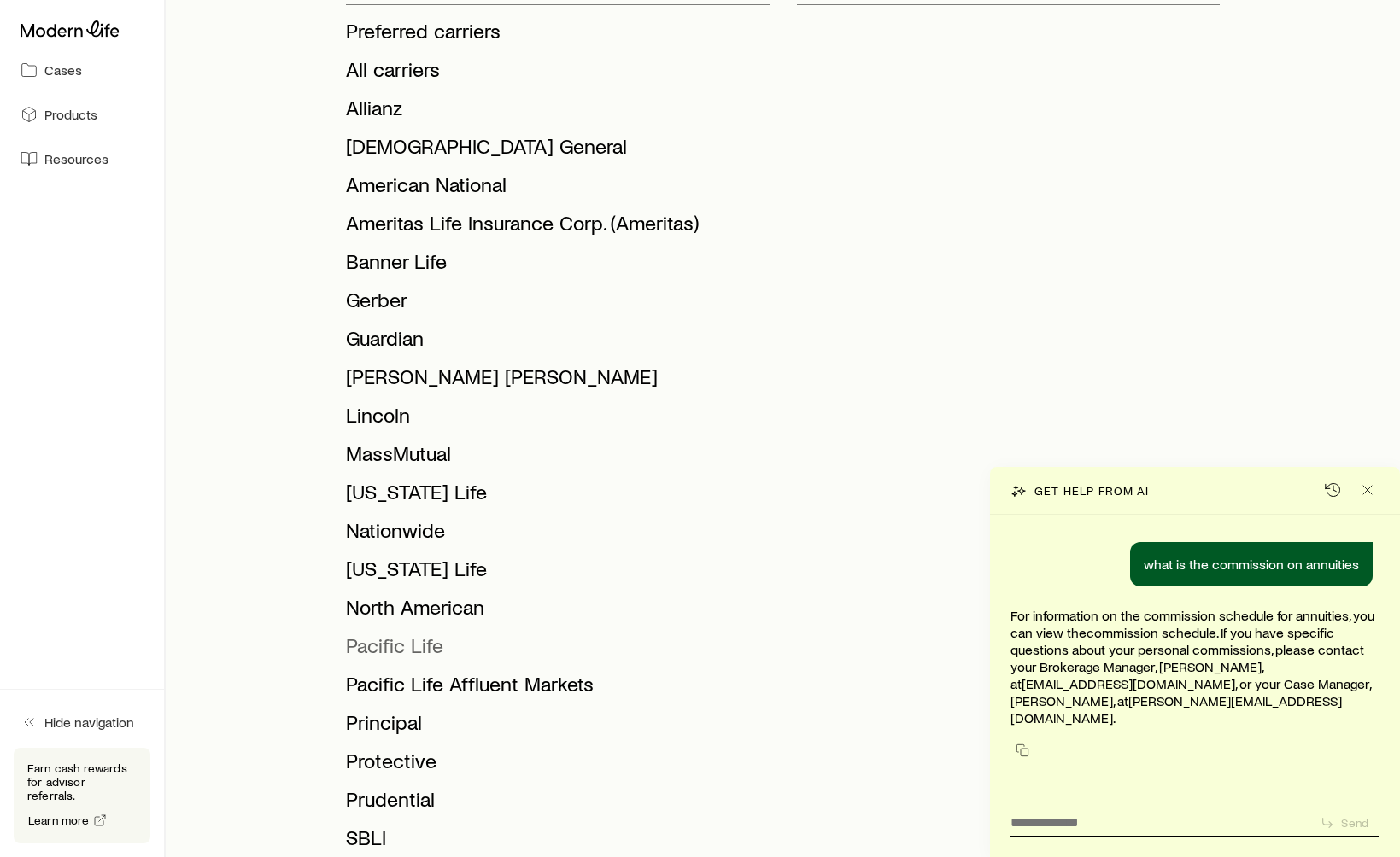
click at [390, 643] on span "Pacific Life" at bounding box center [395, 645] width 98 height 24
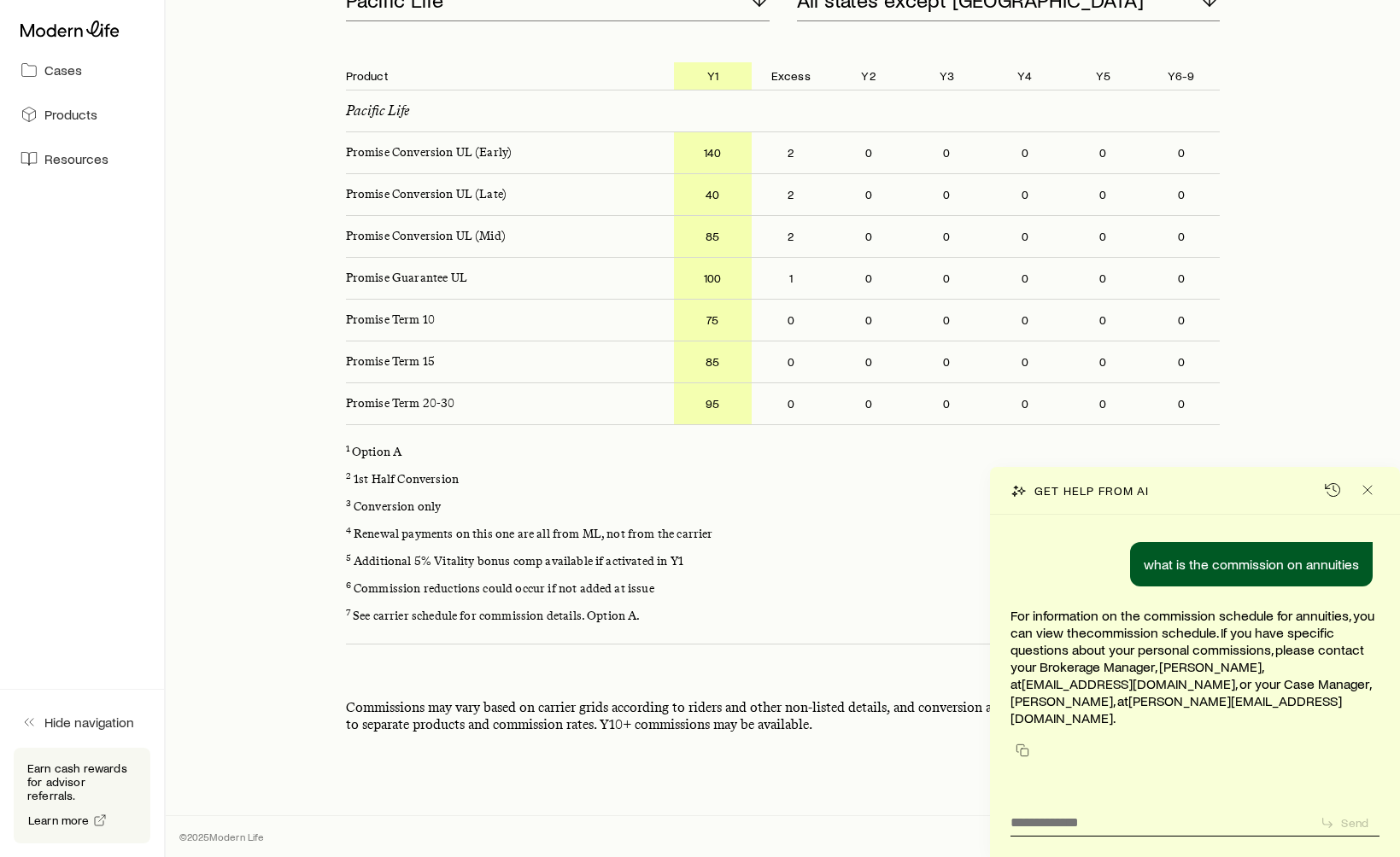
scroll to position [335, 0]
